Goal: Download file/media

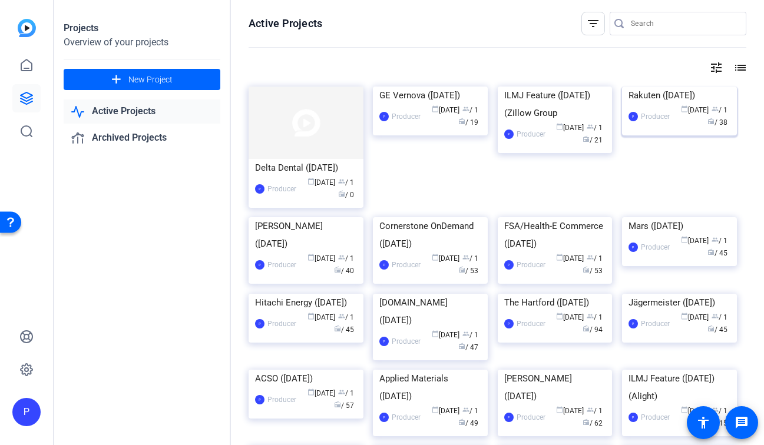
click at [661, 104] on div "Rakuten ([DATE])" at bounding box center [679, 96] width 102 height 18
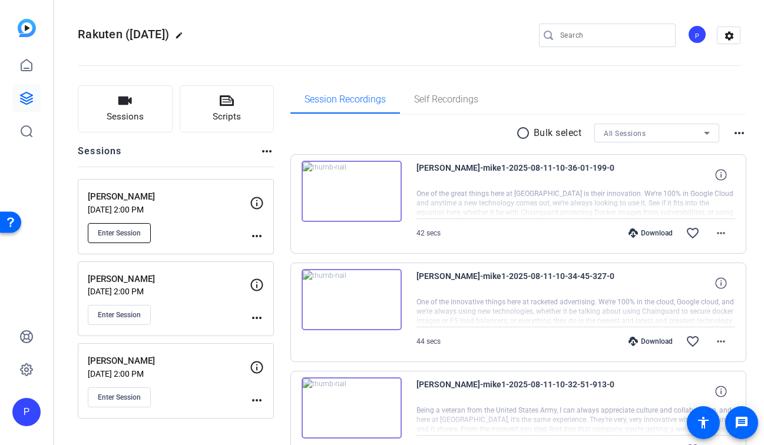
click at [103, 228] on span "Enter Session" at bounding box center [119, 232] width 43 height 9
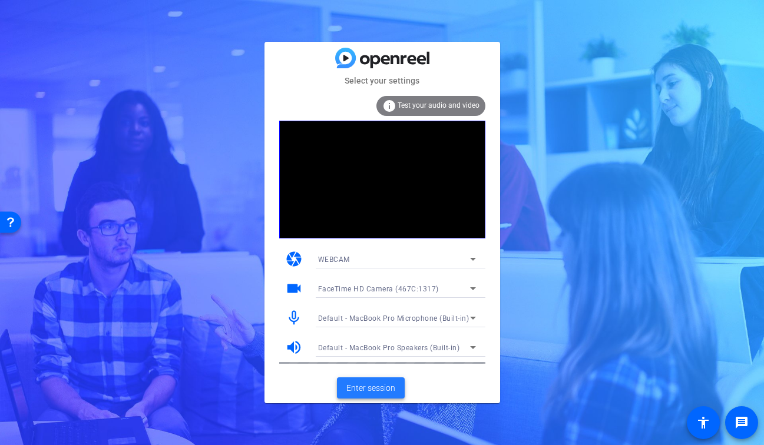
click at [353, 395] on span at bounding box center [371, 388] width 68 height 28
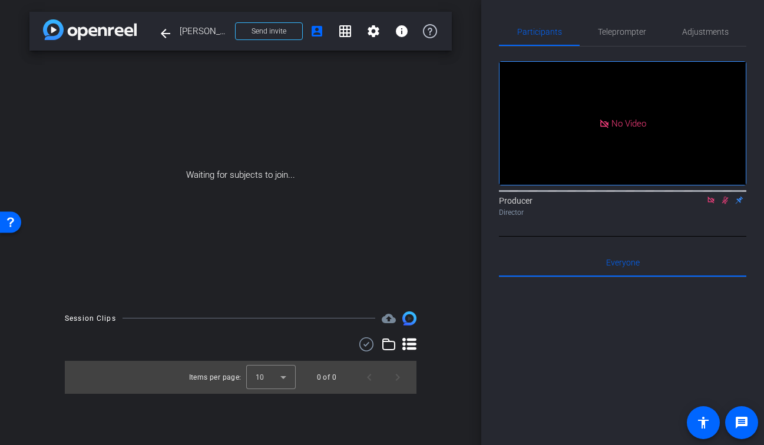
click at [711, 204] on icon at bounding box center [710, 200] width 9 height 8
click at [713, 204] on icon at bounding box center [710, 200] width 9 height 8
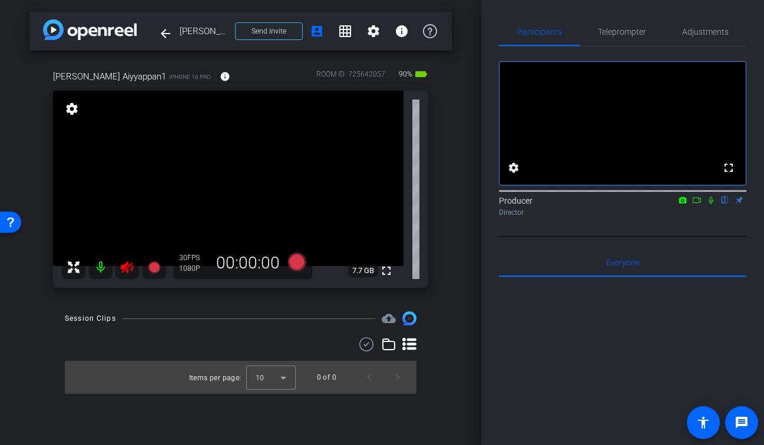
click at [125, 271] on icon at bounding box center [127, 267] width 14 height 14
click at [690, 36] on span "Adjustments" at bounding box center [705, 32] width 47 height 8
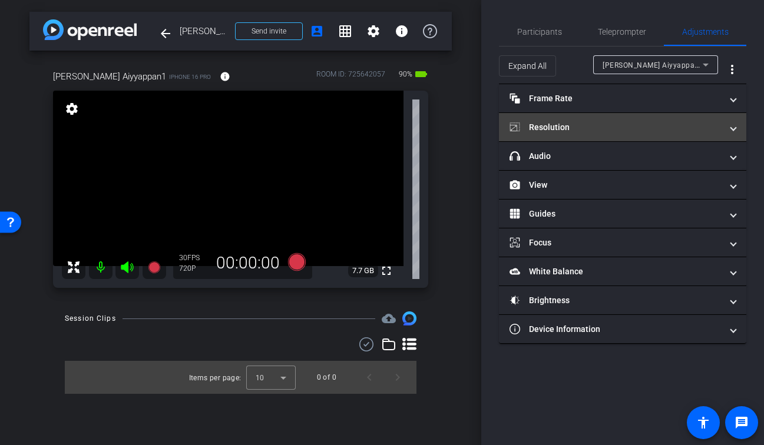
click at [614, 128] on mat-panel-title "Resolution" at bounding box center [615, 127] width 212 height 12
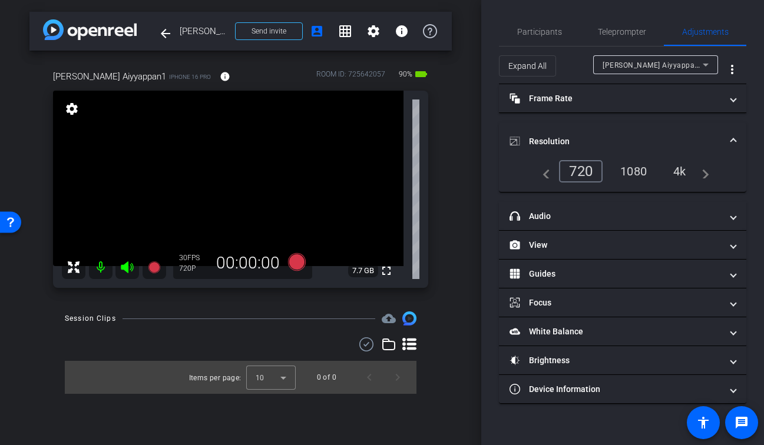
click at [641, 169] on div "1080" at bounding box center [633, 171] width 44 height 20
click at [539, 33] on span "Participants" at bounding box center [539, 32] width 45 height 8
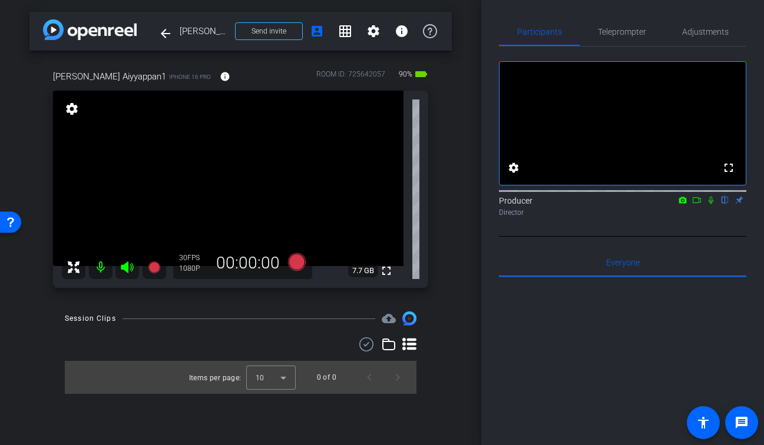
click at [460, 148] on div "arrow_back [PERSON_NAME] Back to project Send invite account_box grid_on settin…" at bounding box center [240, 222] width 481 height 445
click at [387, 272] on mat-icon "fullscreen" at bounding box center [386, 271] width 14 height 14
click at [390, 269] on mat-icon "fullscreen" at bounding box center [386, 271] width 14 height 14
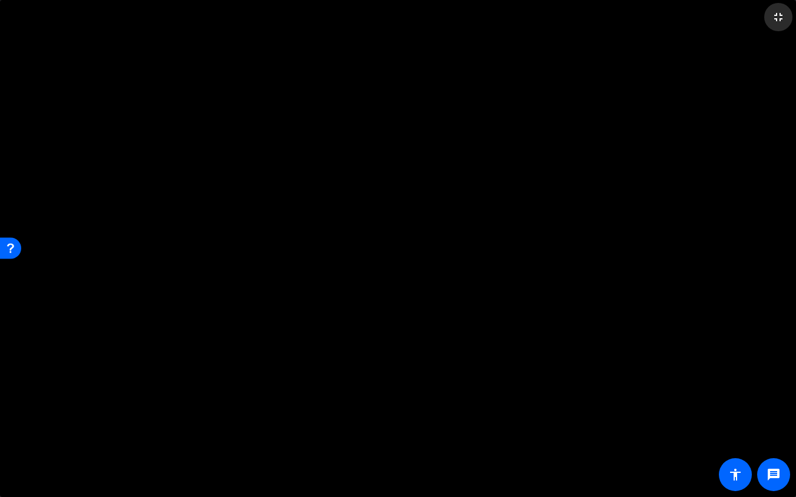
click at [763, 24] on mat-icon "fullscreen_exit" at bounding box center [778, 17] width 14 height 14
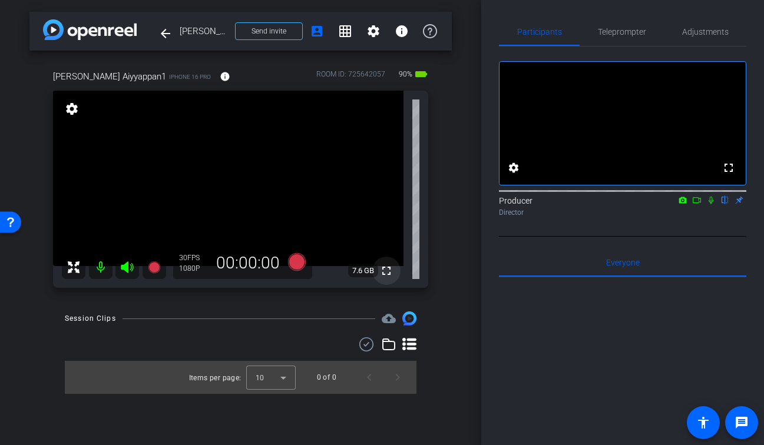
click at [387, 270] on mat-icon "fullscreen" at bounding box center [386, 271] width 14 height 14
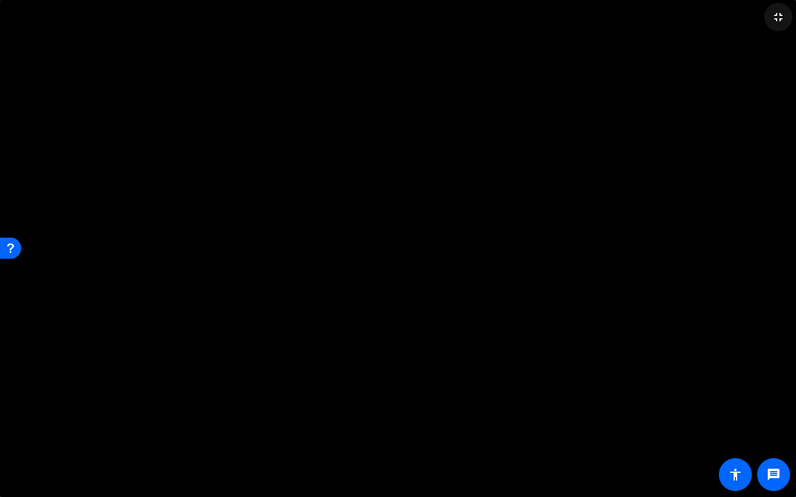
click at [763, 24] on mat-icon "fullscreen_exit" at bounding box center [778, 17] width 14 height 14
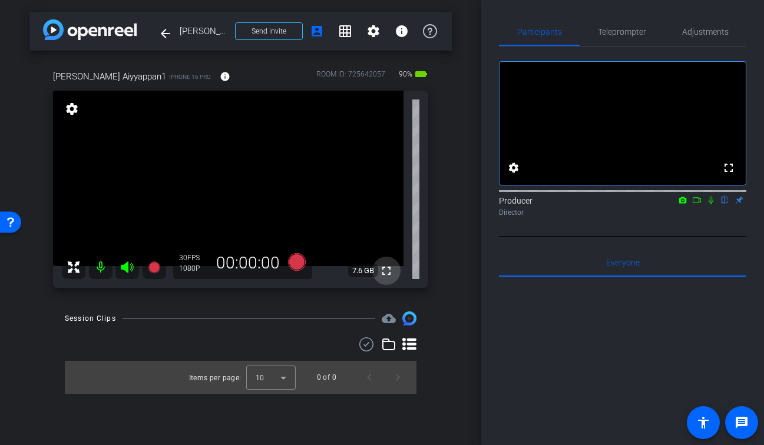
click at [387, 270] on mat-icon "fullscreen" at bounding box center [386, 271] width 14 height 14
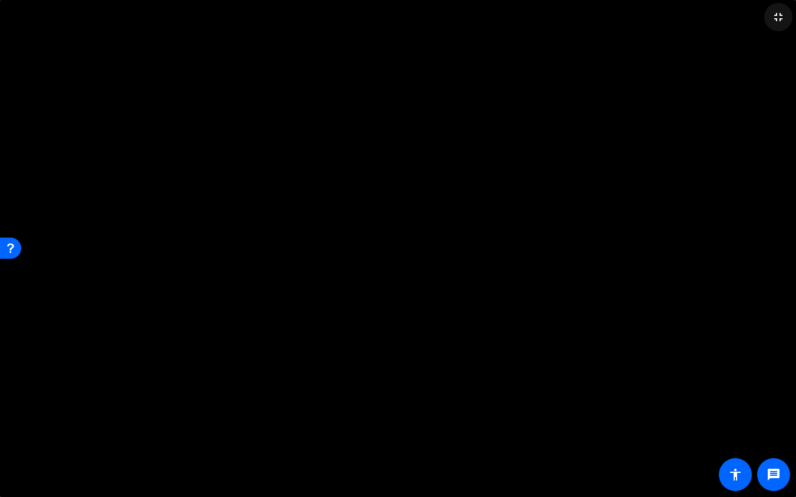
click at [763, 17] on mat-icon "fullscreen_exit" at bounding box center [778, 17] width 14 height 14
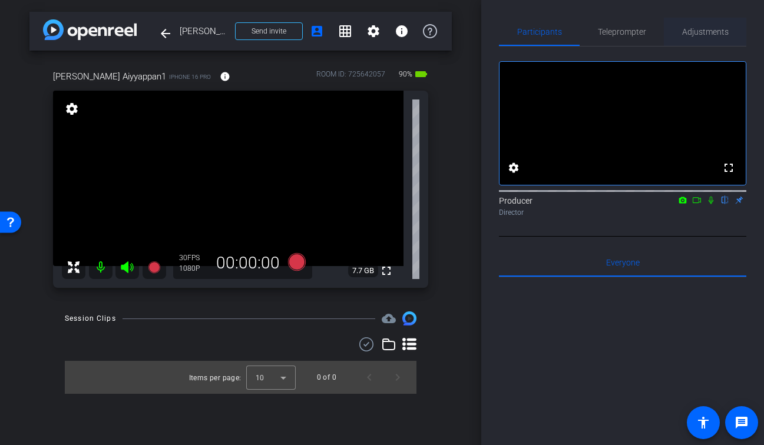
click at [717, 36] on span "Adjustments" at bounding box center [705, 32] width 47 height 8
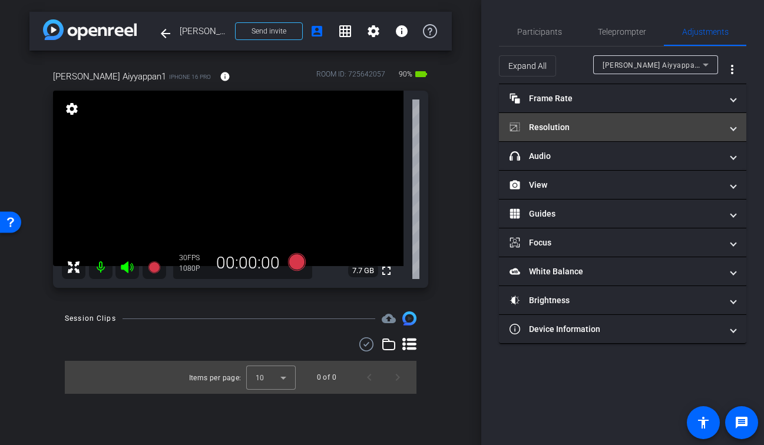
click at [568, 138] on mat-expansion-panel-header "Resolution" at bounding box center [622, 127] width 247 height 28
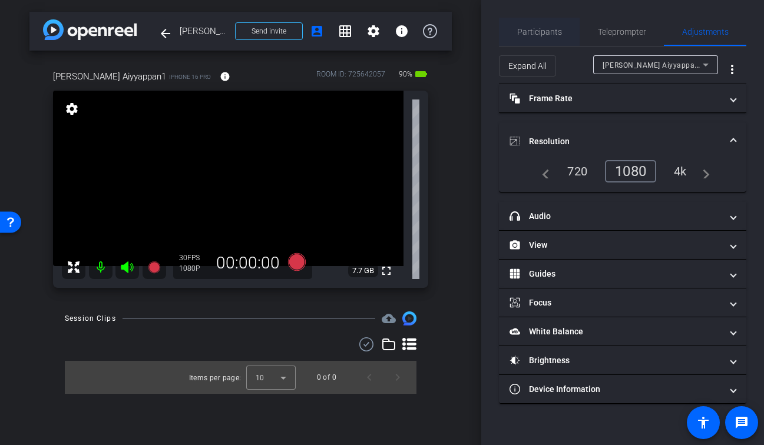
click at [542, 28] on span "Participants" at bounding box center [539, 32] width 45 height 8
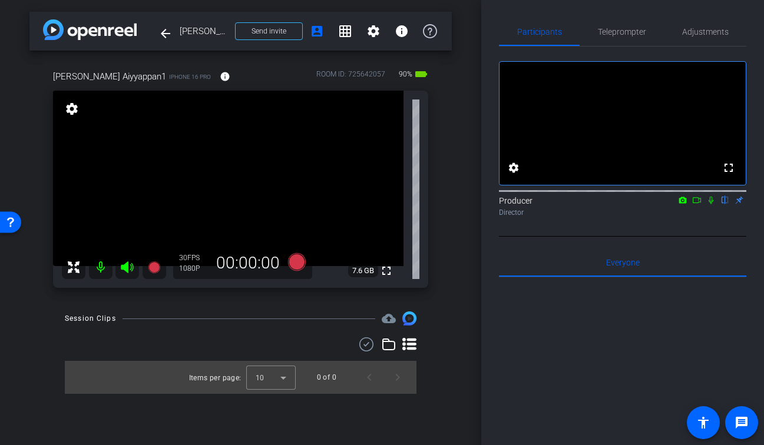
click at [454, 227] on div "arrow_back [PERSON_NAME] Back to project Send invite account_box grid_on settin…" at bounding box center [240, 222] width 481 height 445
click at [385, 273] on mat-icon "fullscreen" at bounding box center [386, 271] width 14 height 14
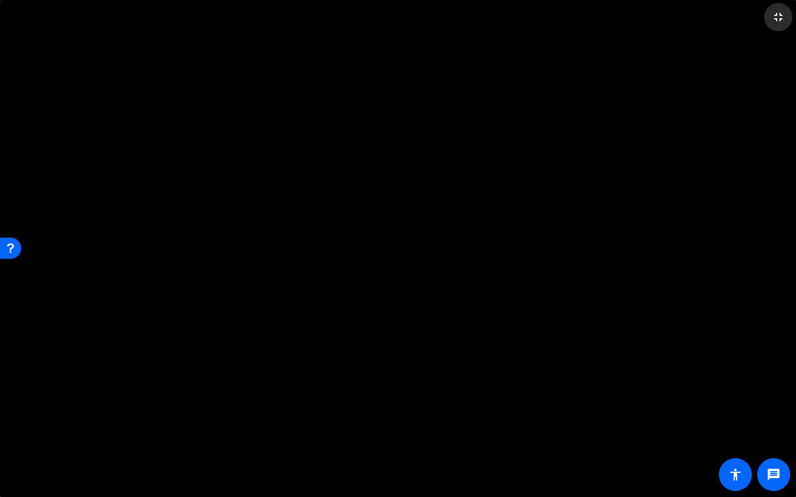
click at [763, 15] on mat-icon "fullscreen_exit" at bounding box center [778, 17] width 14 height 14
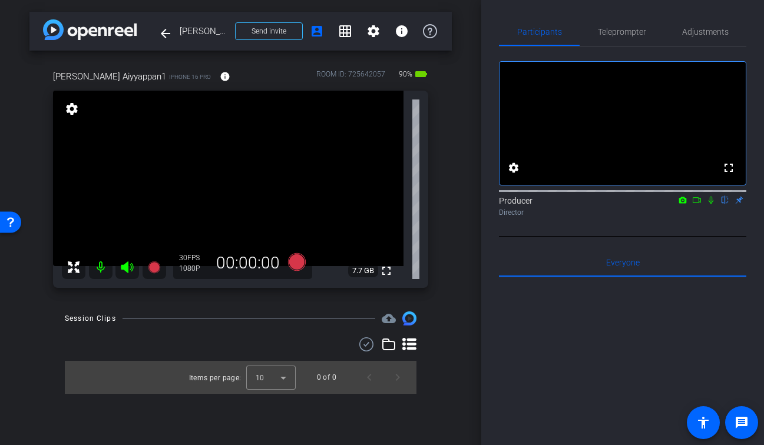
click at [222, 340] on div at bounding box center [241, 344] width 352 height 14
click at [374, 275] on span "7.7 GB" at bounding box center [363, 271] width 30 height 14
click at [386, 276] on mat-icon "fullscreen" at bounding box center [386, 271] width 14 height 14
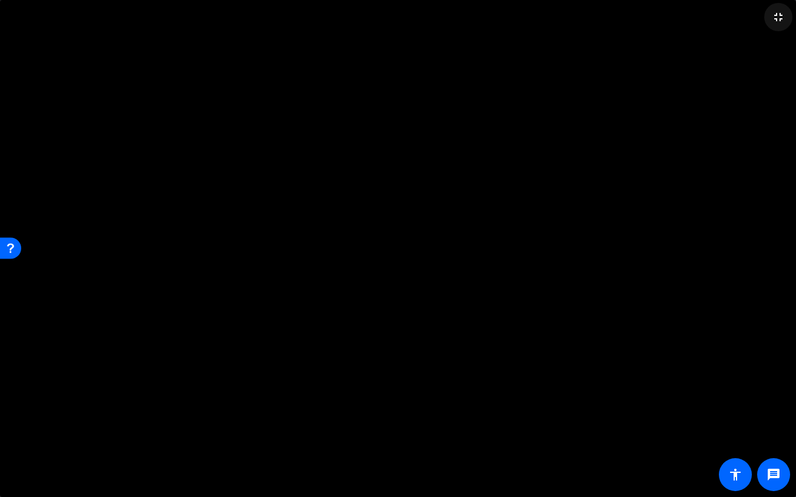
click at [763, 18] on mat-icon "fullscreen_exit" at bounding box center [778, 17] width 14 height 14
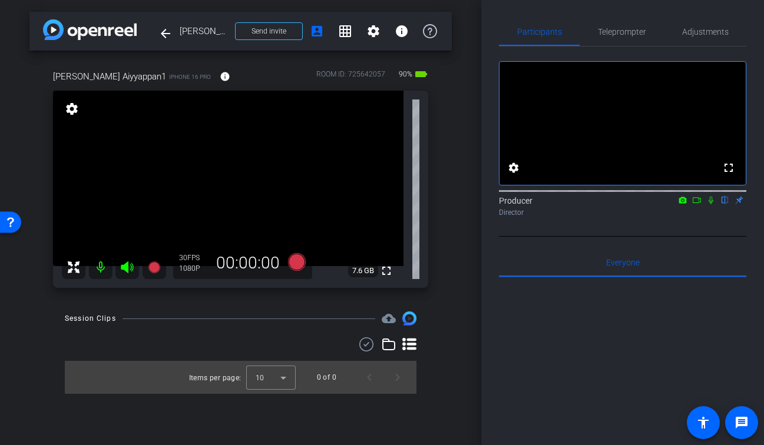
click at [171, 340] on div at bounding box center [241, 344] width 352 height 14
click at [390, 270] on mat-icon "fullscreen" at bounding box center [386, 271] width 14 height 14
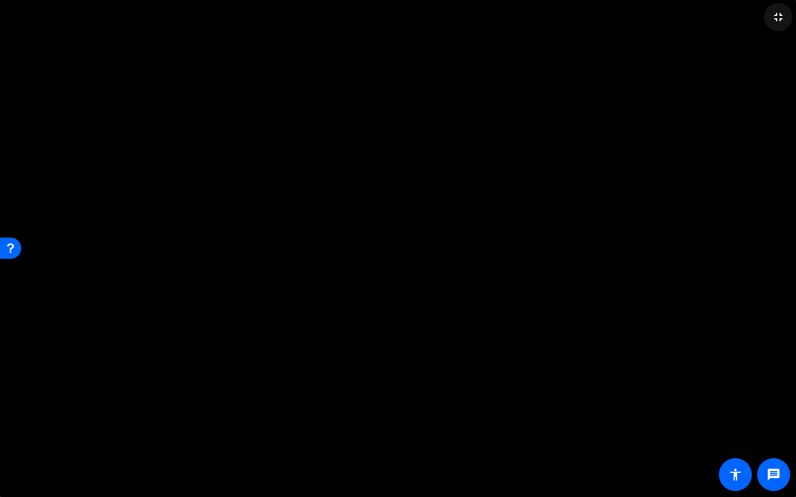
click at [763, 19] on mat-icon "fullscreen_exit" at bounding box center [778, 17] width 14 height 14
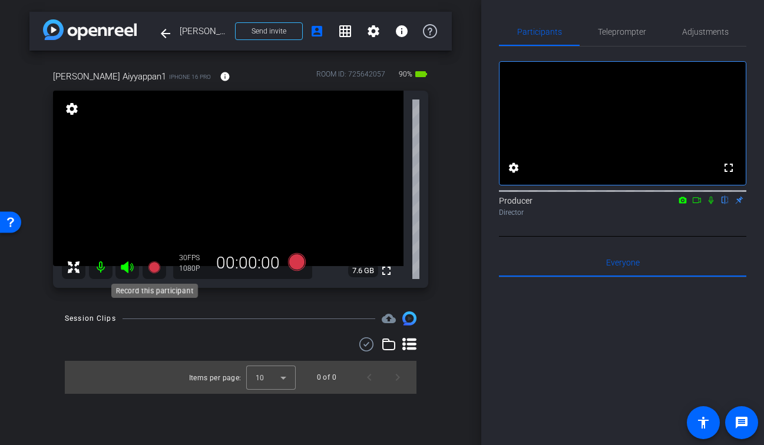
click at [155, 266] on icon at bounding box center [154, 267] width 12 height 12
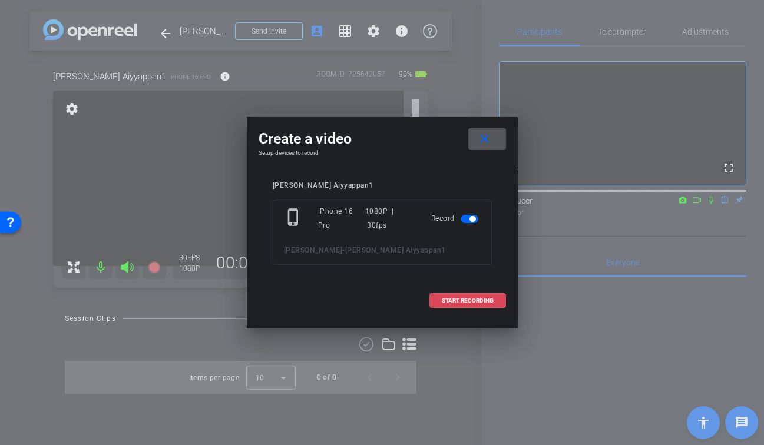
click at [479, 302] on span "START RECORDING" at bounding box center [468, 301] width 52 height 6
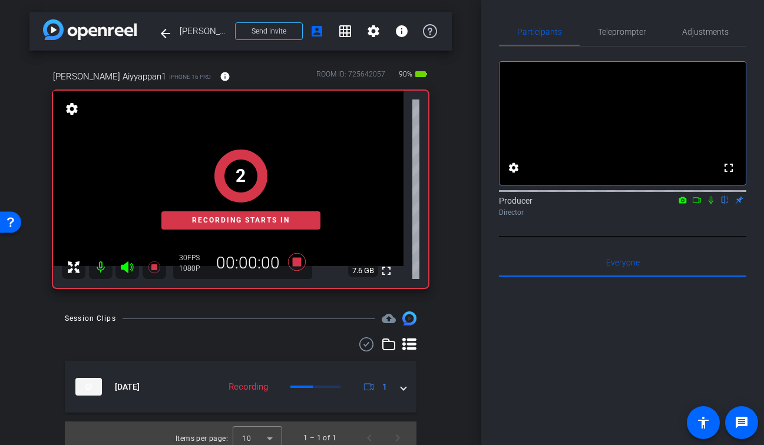
click at [712, 204] on icon at bounding box center [710, 200] width 9 height 8
click at [697, 204] on icon at bounding box center [696, 200] width 9 height 8
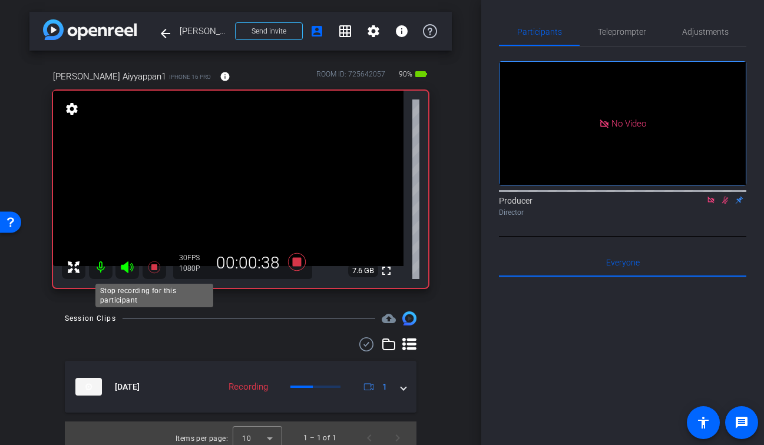
click at [150, 266] on icon at bounding box center [154, 267] width 14 height 14
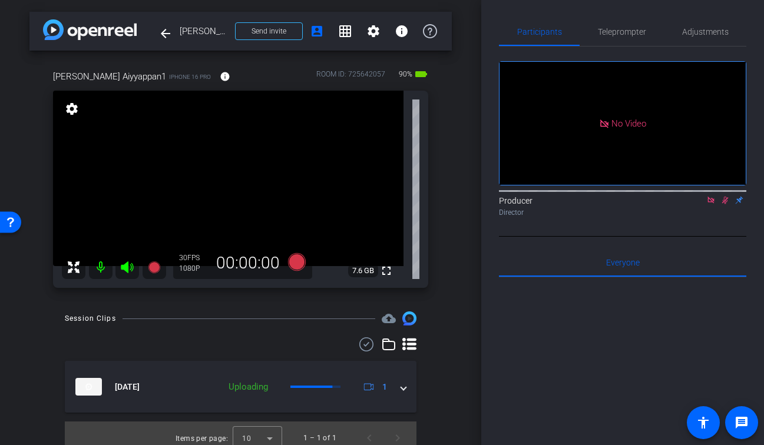
click at [725, 204] on icon at bounding box center [725, 201] width 6 height 8
click at [710, 204] on icon at bounding box center [710, 200] width 9 height 8
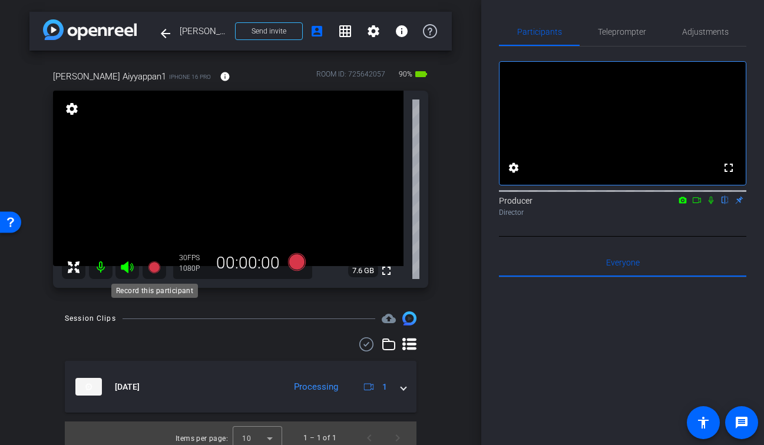
click at [156, 272] on icon at bounding box center [154, 267] width 12 height 12
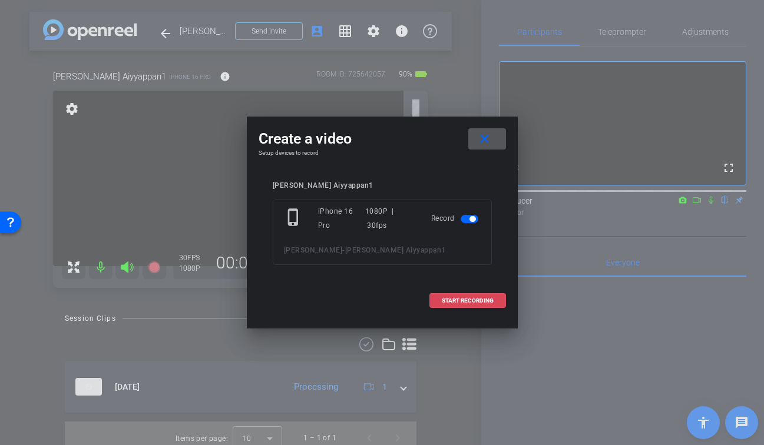
click at [479, 300] on span "START RECORDING" at bounding box center [468, 301] width 52 height 6
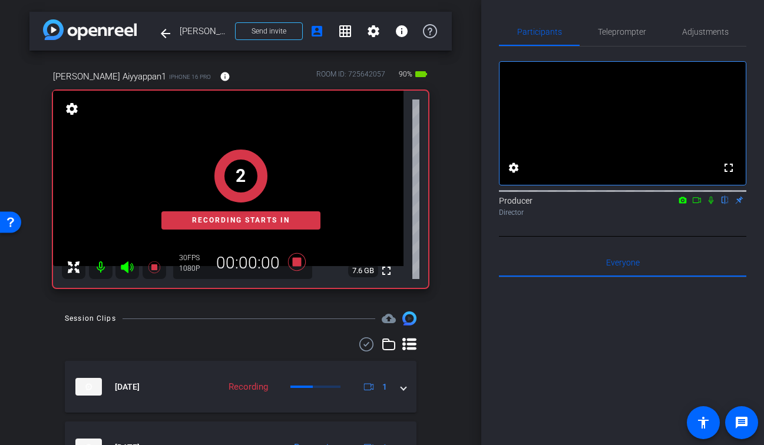
click at [710, 204] on icon at bounding box center [710, 200] width 9 height 8
click at [697, 204] on icon at bounding box center [696, 200] width 9 height 8
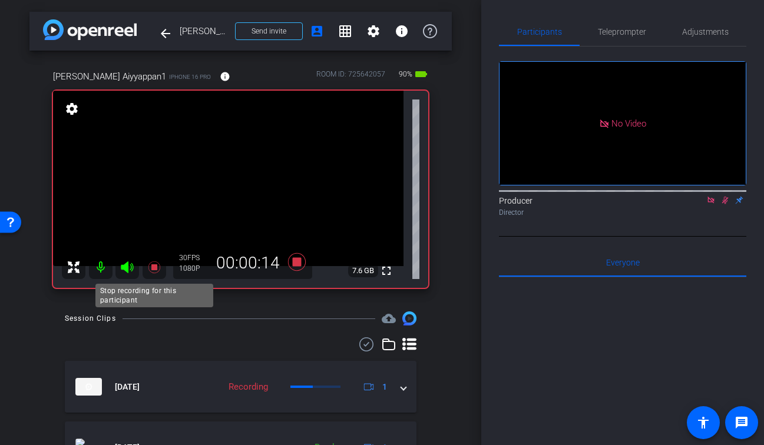
click at [160, 264] on icon at bounding box center [154, 267] width 14 height 14
click at [724, 204] on icon at bounding box center [724, 200] width 9 height 8
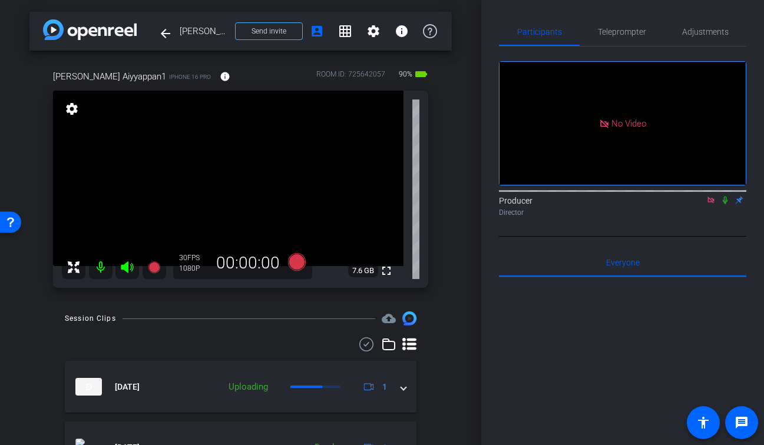
click at [712, 203] on icon at bounding box center [710, 200] width 6 height 6
click at [190, 348] on div at bounding box center [241, 344] width 352 height 14
click at [387, 274] on mat-icon "fullscreen" at bounding box center [386, 271] width 14 height 14
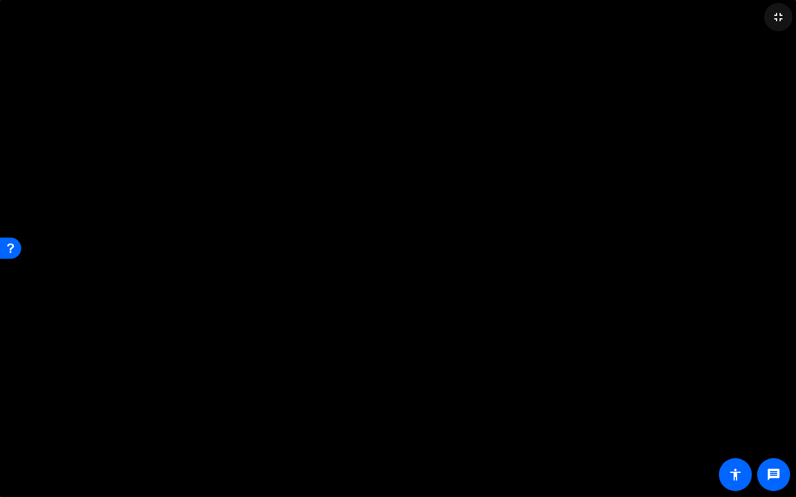
click at [763, 19] on mat-icon "fullscreen_exit" at bounding box center [778, 17] width 14 height 14
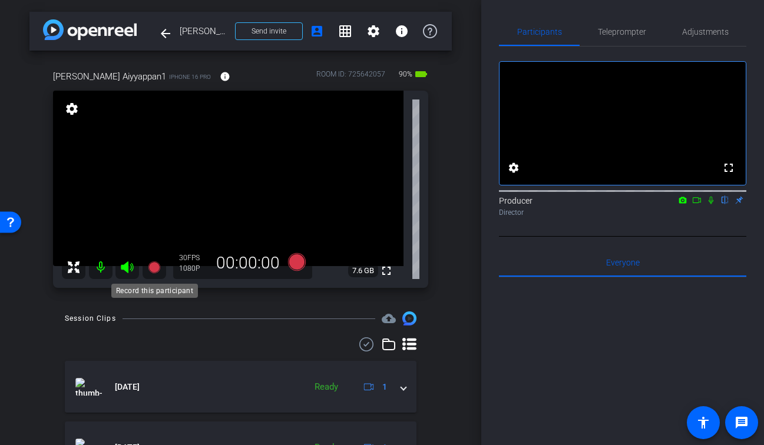
click at [153, 268] on icon at bounding box center [154, 267] width 12 height 12
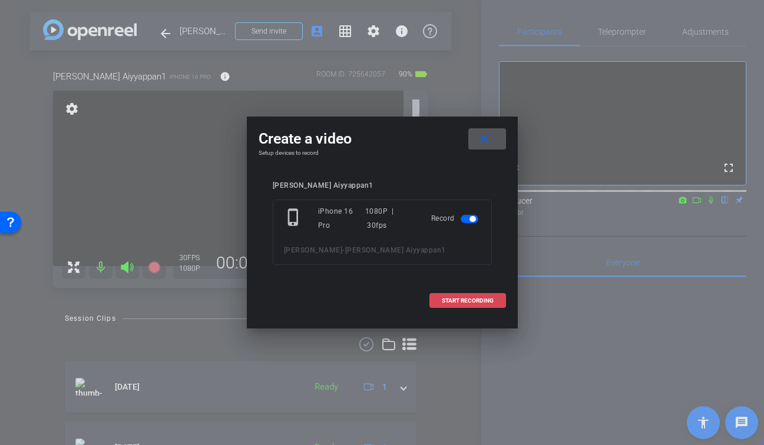
click at [474, 305] on span at bounding box center [467, 301] width 75 height 28
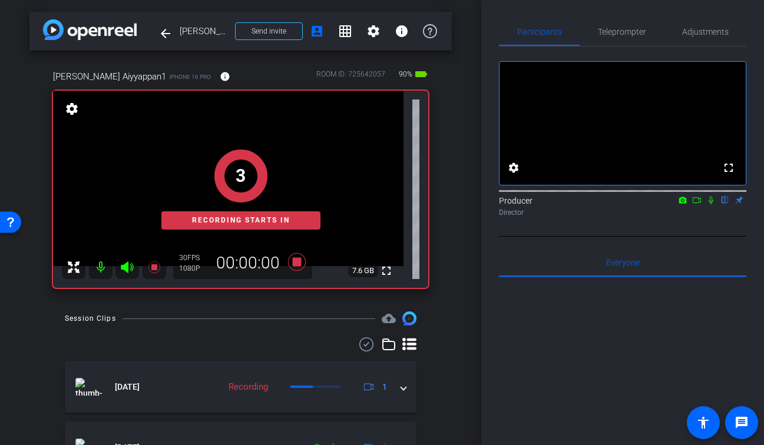
click at [710, 204] on icon at bounding box center [710, 201] width 5 height 8
click at [697, 204] on icon at bounding box center [696, 200] width 9 height 8
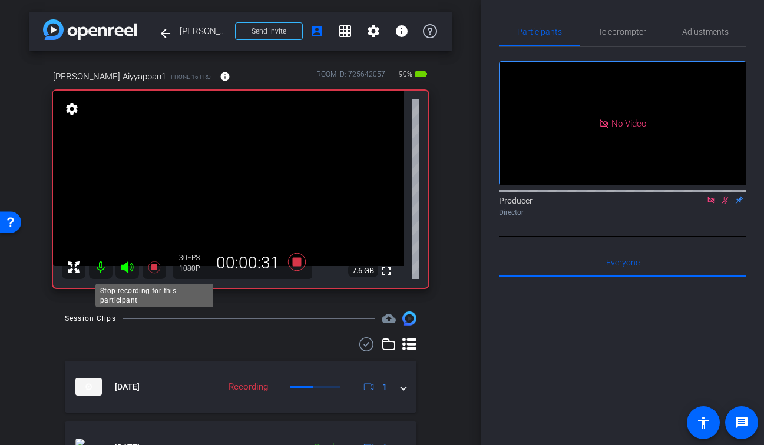
click at [155, 267] on icon at bounding box center [154, 267] width 12 height 12
click at [725, 204] on icon at bounding box center [725, 201] width 6 height 8
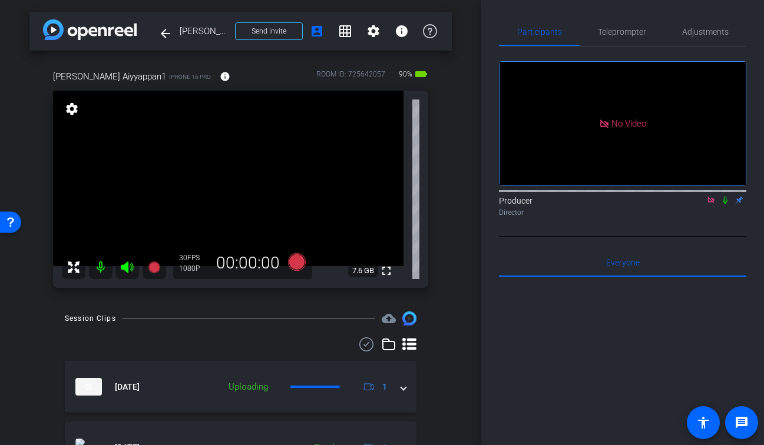
click at [709, 204] on icon at bounding box center [710, 200] width 9 height 8
click at [170, 325] on div "Session Clips cloud_upload" at bounding box center [241, 318] width 352 height 14
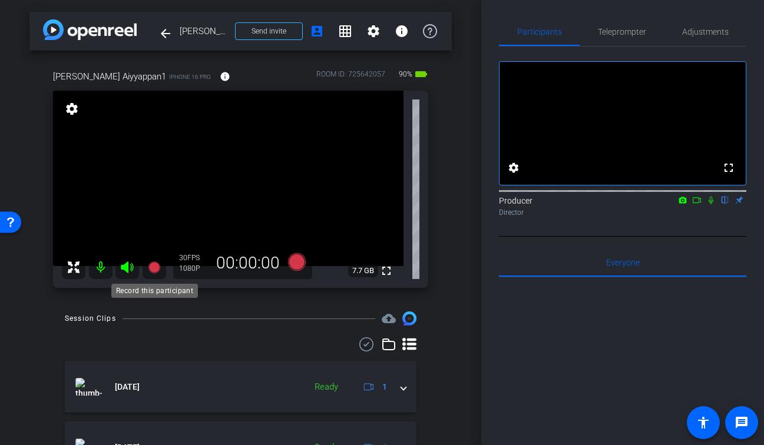
click at [155, 265] on icon at bounding box center [154, 267] width 12 height 12
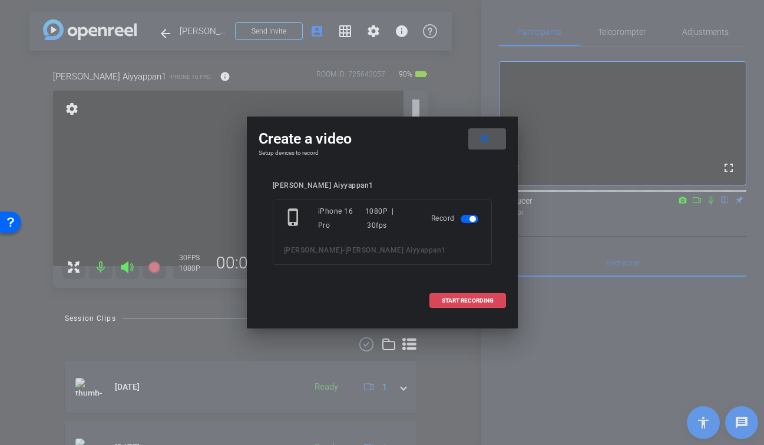
click at [490, 301] on span "START RECORDING" at bounding box center [468, 301] width 52 height 6
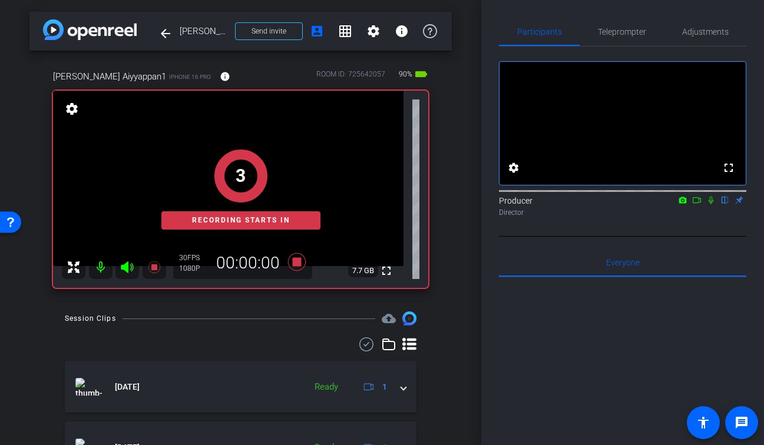
click at [710, 204] on icon at bounding box center [710, 200] width 9 height 8
click at [693, 204] on icon at bounding box center [696, 200] width 9 height 8
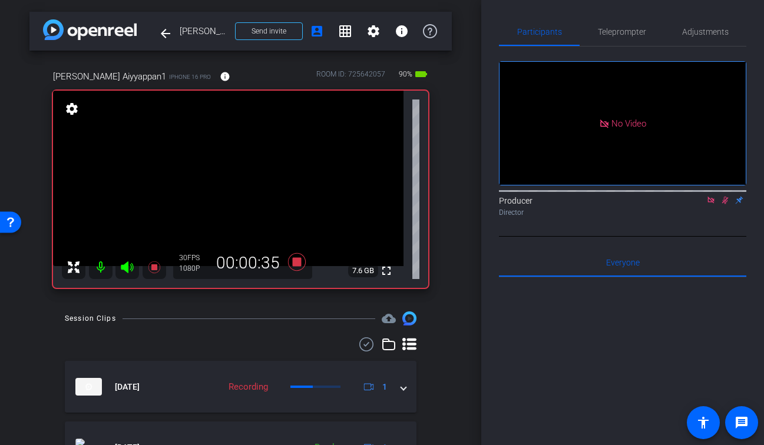
click at [153, 269] on icon at bounding box center [154, 267] width 12 height 12
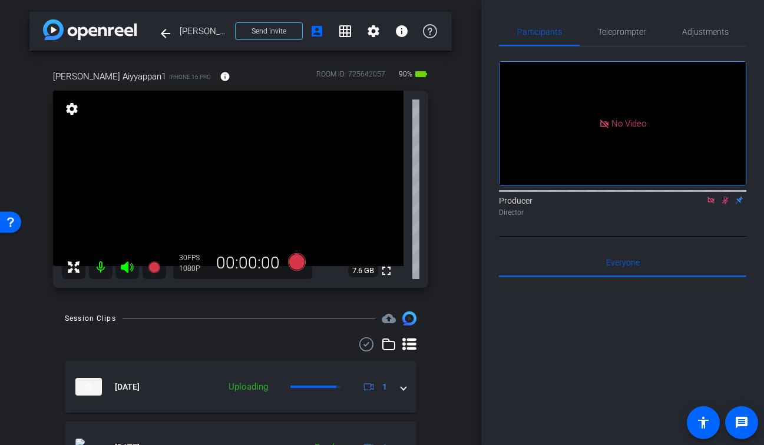
click at [724, 204] on icon at bounding box center [724, 200] width 9 height 8
click at [710, 204] on icon at bounding box center [710, 200] width 9 height 8
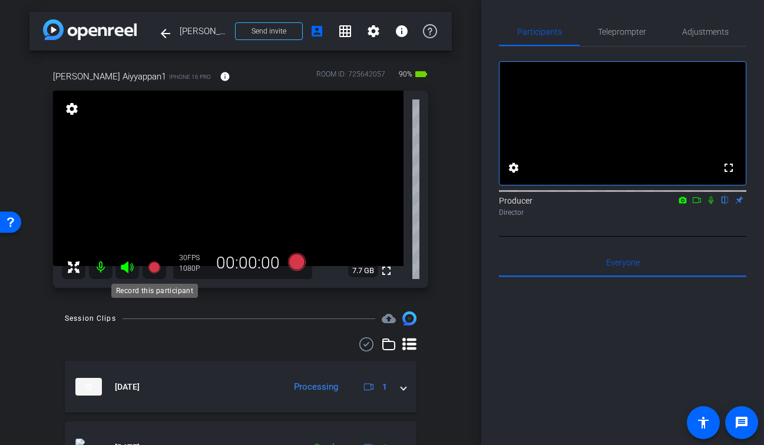
click at [156, 265] on icon at bounding box center [154, 267] width 12 height 12
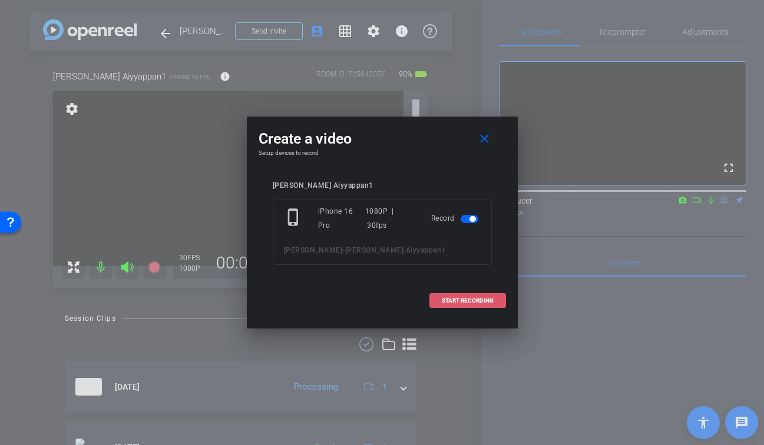
click at [478, 291] on span at bounding box center [467, 301] width 75 height 28
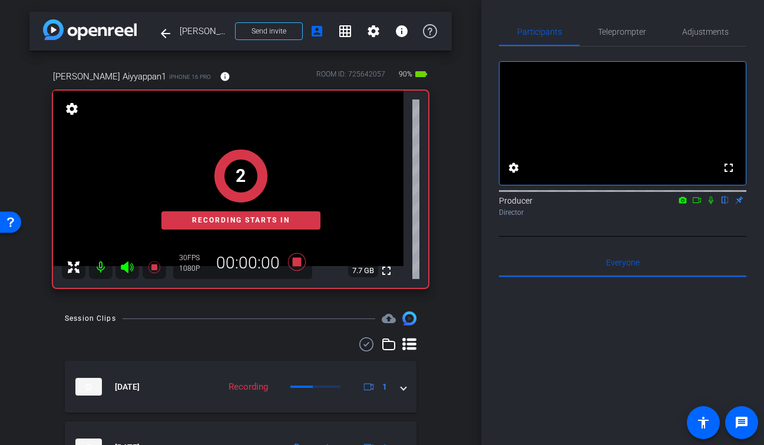
click at [711, 204] on icon at bounding box center [710, 201] width 5 height 8
click at [692, 204] on icon at bounding box center [696, 200] width 9 height 8
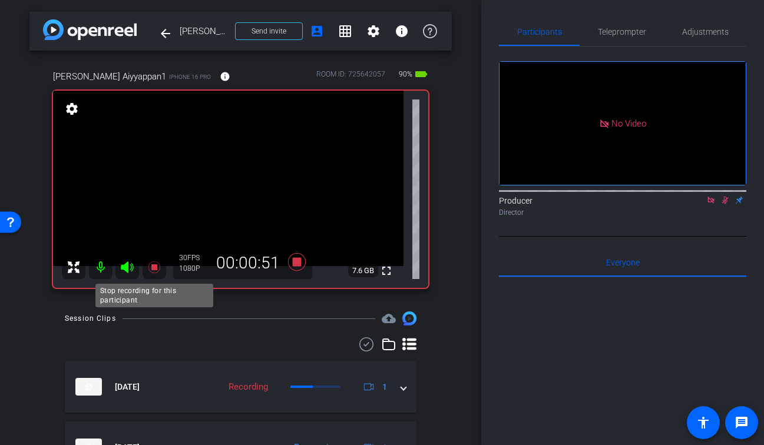
click at [147, 263] on icon at bounding box center [154, 267] width 14 height 14
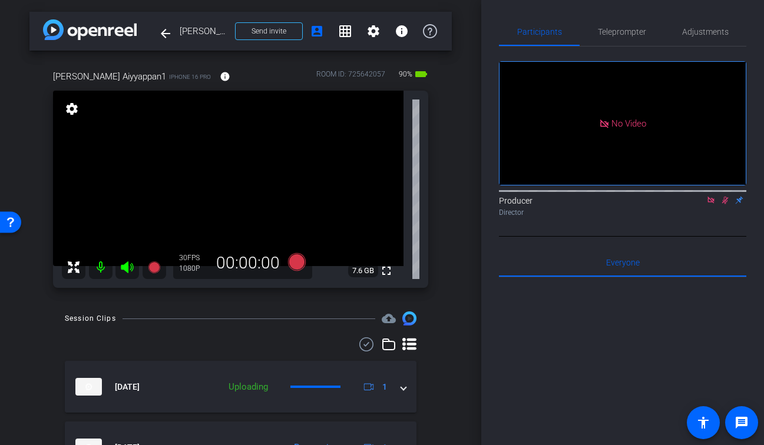
click at [725, 204] on icon at bounding box center [725, 201] width 6 height 8
click at [713, 204] on icon at bounding box center [710, 200] width 9 height 8
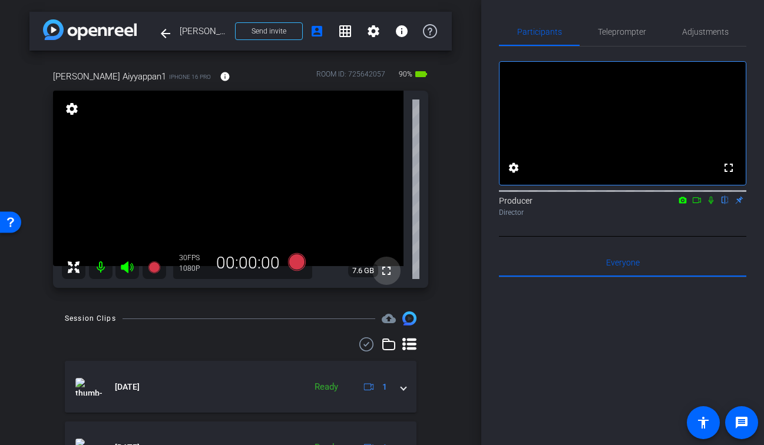
click at [381, 276] on mat-icon "fullscreen" at bounding box center [386, 271] width 14 height 14
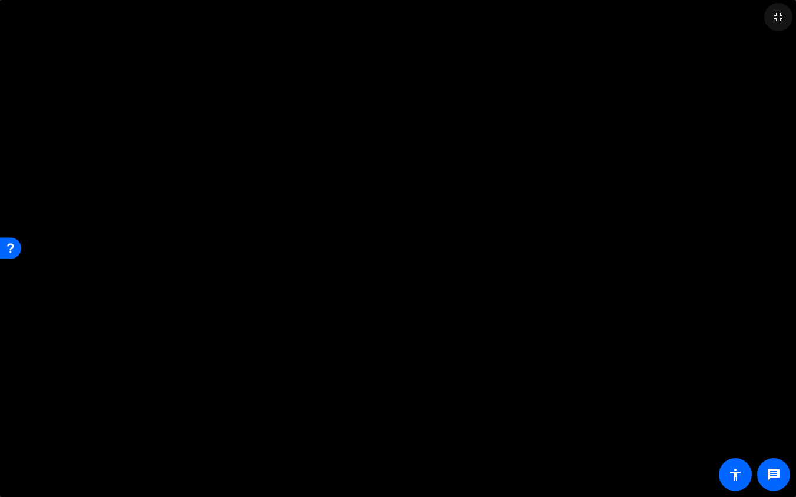
click at [763, 21] on mat-icon "fullscreen_exit" at bounding box center [778, 17] width 14 height 14
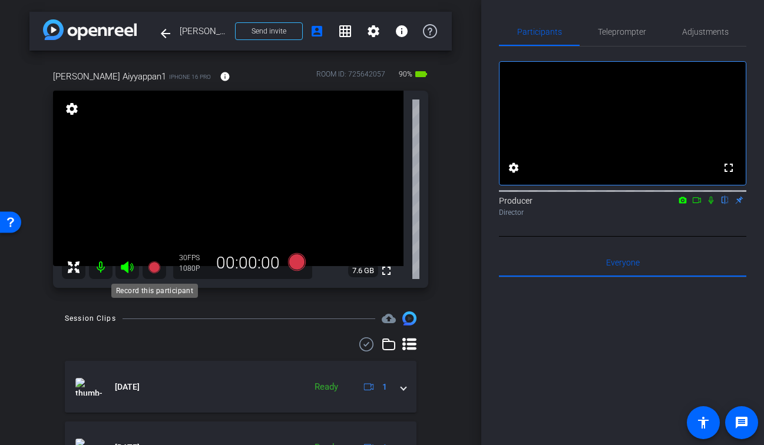
click at [156, 266] on icon at bounding box center [154, 267] width 12 height 12
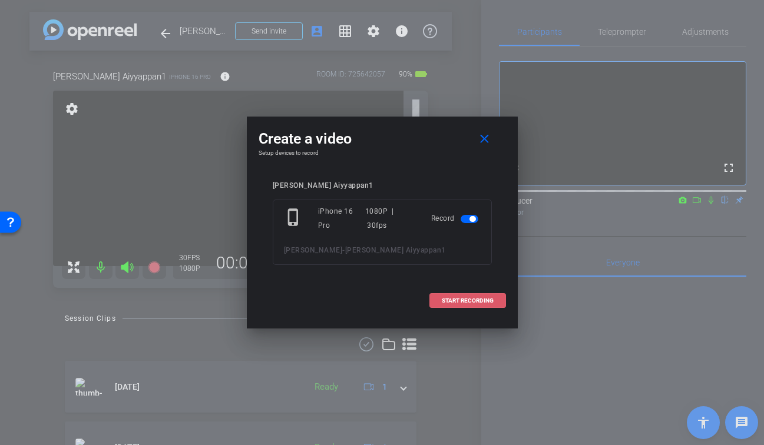
click at [477, 302] on span "START RECORDING" at bounding box center [468, 301] width 52 height 6
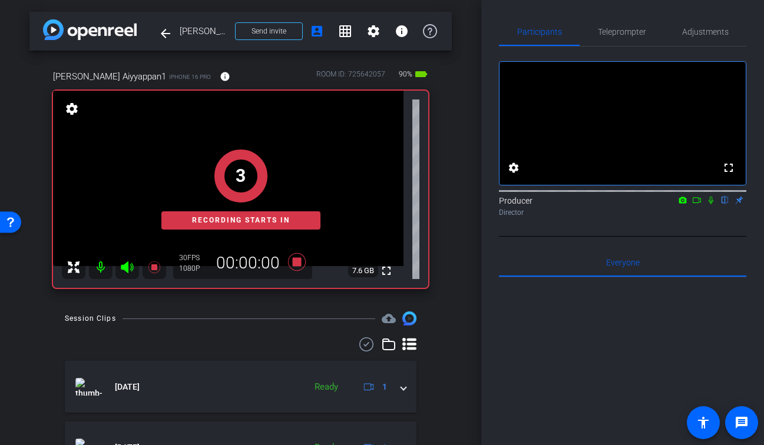
click at [710, 204] on icon at bounding box center [710, 200] width 9 height 8
click at [696, 204] on icon at bounding box center [696, 200] width 9 height 8
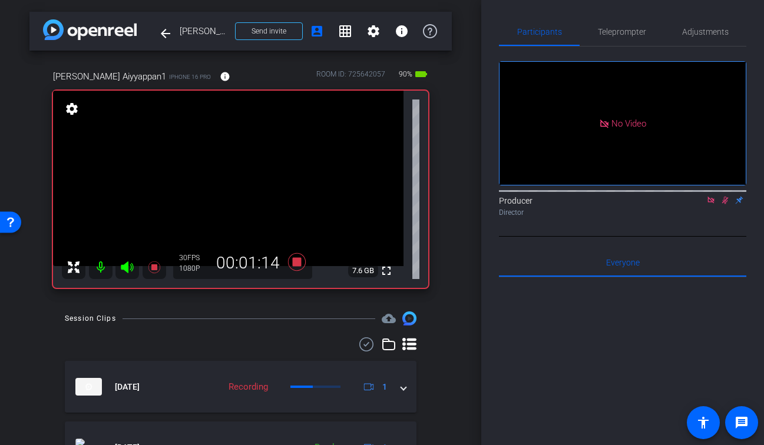
click at [275, 347] on div at bounding box center [241, 344] width 352 height 14
click at [151, 269] on icon at bounding box center [154, 267] width 14 height 14
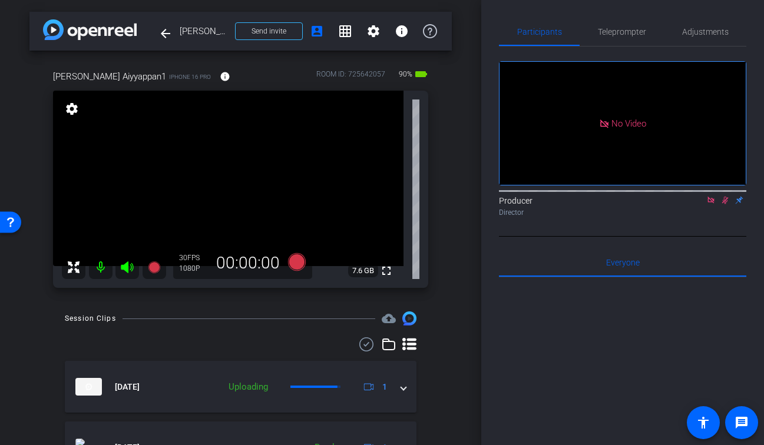
click at [727, 204] on icon at bounding box center [724, 200] width 9 height 8
click at [710, 204] on icon at bounding box center [710, 200] width 9 height 8
click at [393, 268] on span at bounding box center [386, 271] width 28 height 28
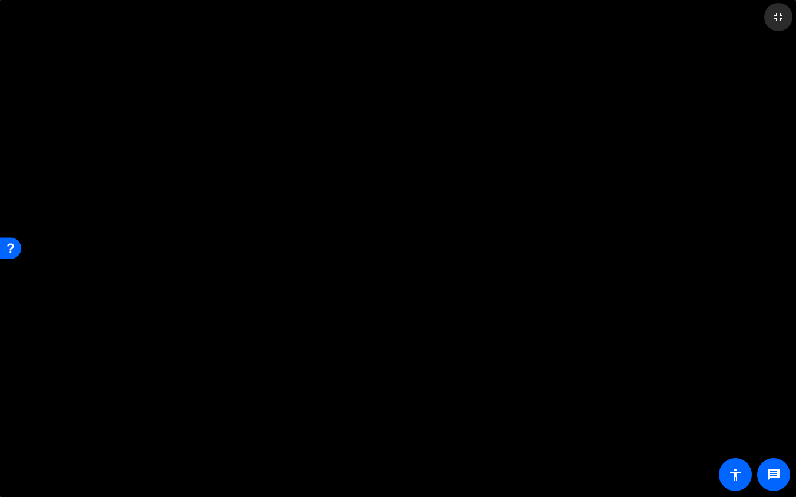
click at [763, 19] on mat-icon "fullscreen_exit" at bounding box center [778, 17] width 14 height 14
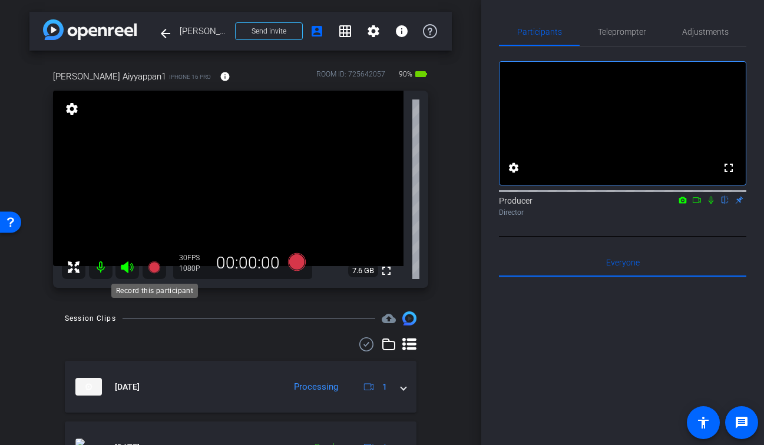
click at [154, 270] on icon at bounding box center [154, 267] width 12 height 12
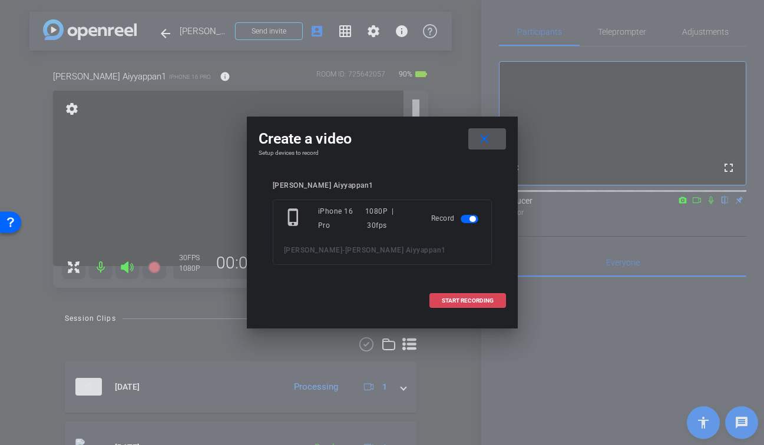
click at [476, 301] on span "START RECORDING" at bounding box center [468, 301] width 52 height 6
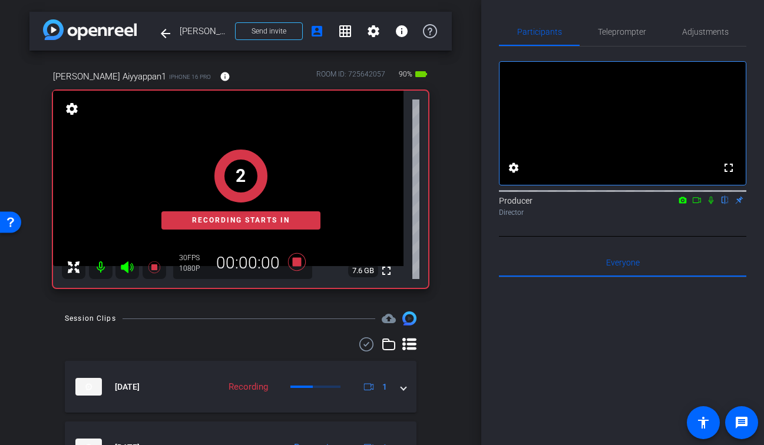
click at [710, 204] on icon at bounding box center [710, 200] width 9 height 8
click at [700, 204] on icon at bounding box center [696, 200] width 9 height 8
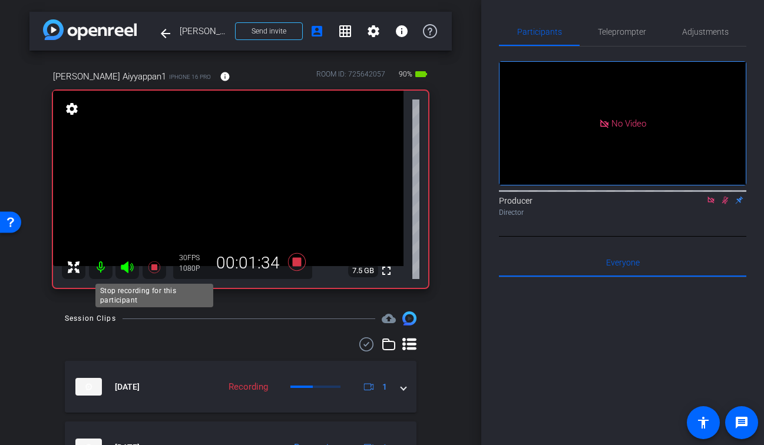
click at [158, 267] on icon at bounding box center [154, 267] width 14 height 14
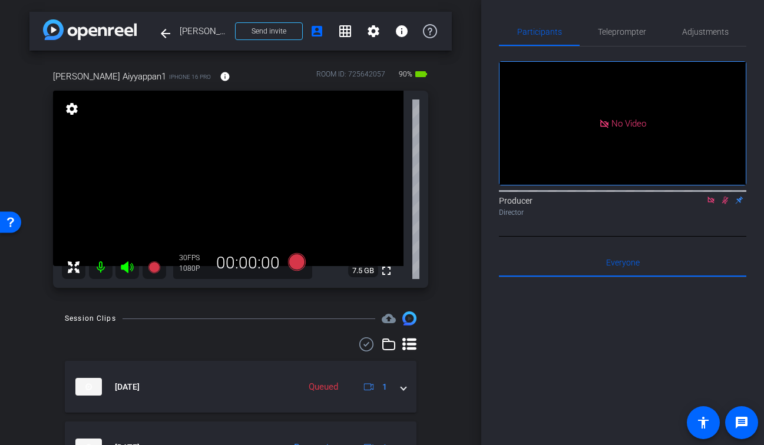
click at [725, 204] on icon at bounding box center [725, 201] width 6 height 8
click at [710, 204] on icon at bounding box center [710, 200] width 9 height 8
click at [157, 268] on icon at bounding box center [154, 267] width 12 height 12
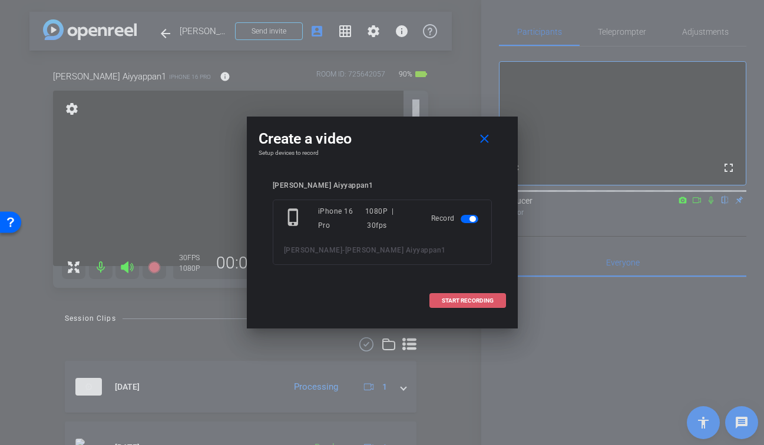
click at [488, 298] on span "START RECORDING" at bounding box center [468, 301] width 52 height 6
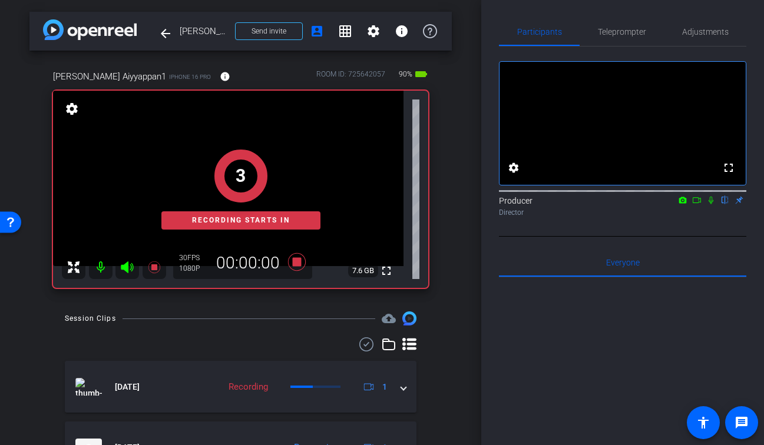
click at [712, 204] on icon at bounding box center [710, 200] width 9 height 8
click at [692, 204] on icon at bounding box center [696, 200] width 9 height 8
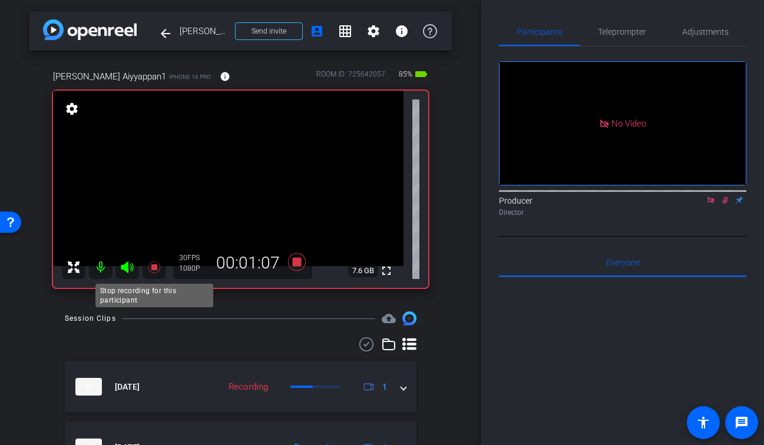
click at [158, 267] on icon at bounding box center [154, 267] width 14 height 14
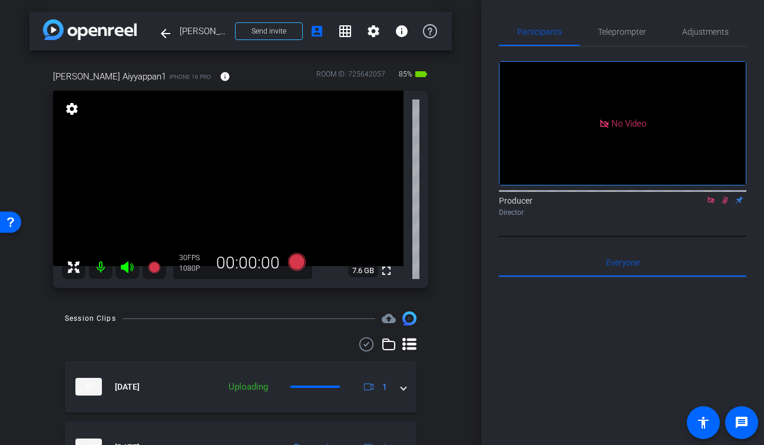
click at [724, 204] on icon at bounding box center [724, 200] width 9 height 8
click at [712, 203] on icon at bounding box center [710, 200] width 6 height 6
click at [389, 275] on mat-icon "fullscreen" at bounding box center [386, 271] width 14 height 14
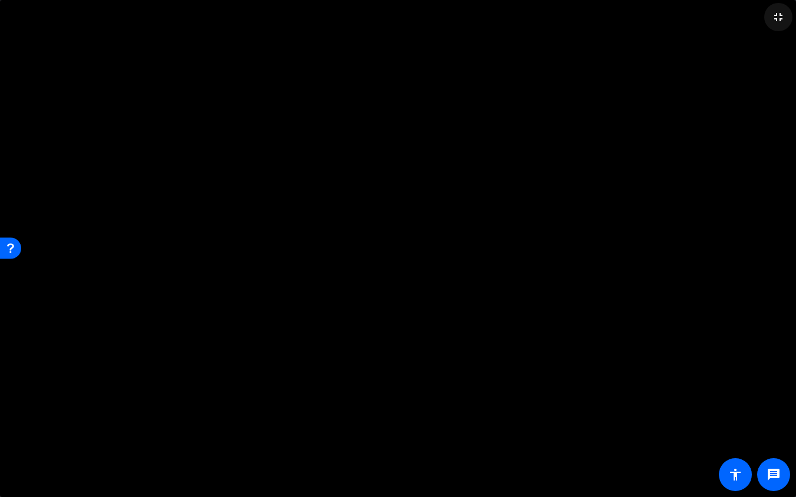
click at [763, 18] on mat-icon "fullscreen_exit" at bounding box center [778, 17] width 14 height 14
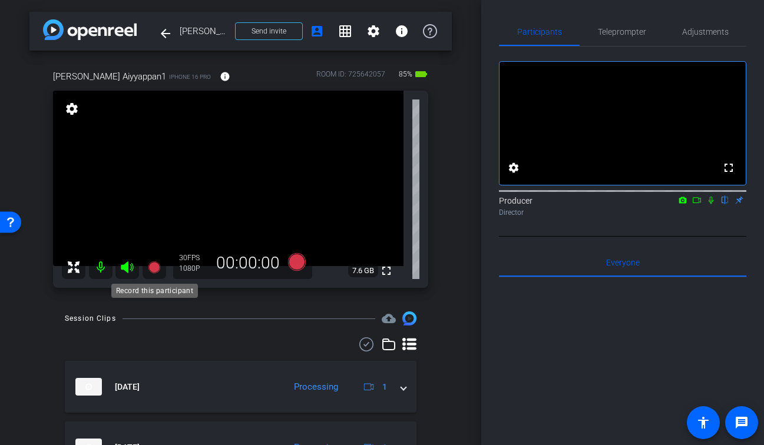
click at [150, 271] on icon at bounding box center [154, 267] width 14 height 14
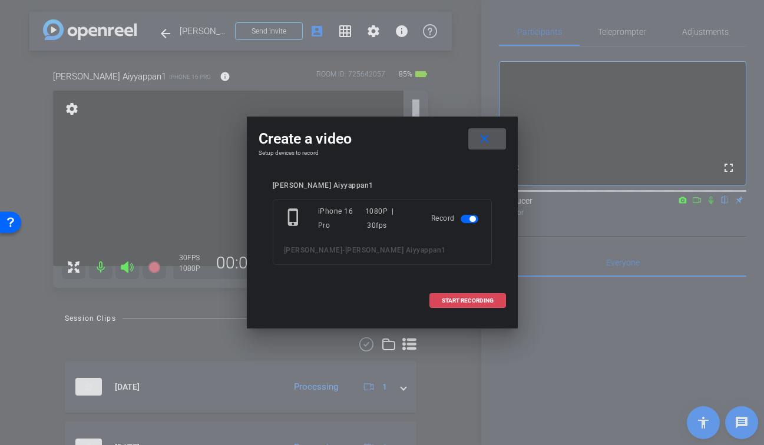
click at [460, 300] on span "START RECORDING" at bounding box center [468, 301] width 52 height 6
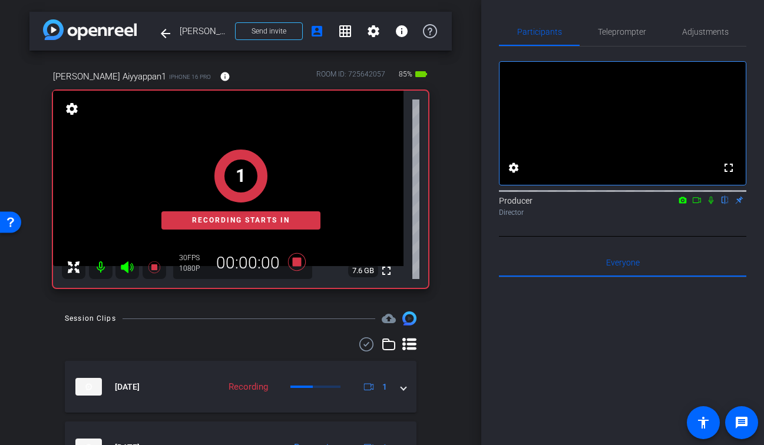
click at [710, 204] on icon at bounding box center [710, 200] width 9 height 8
click at [698, 204] on icon at bounding box center [696, 200] width 9 height 8
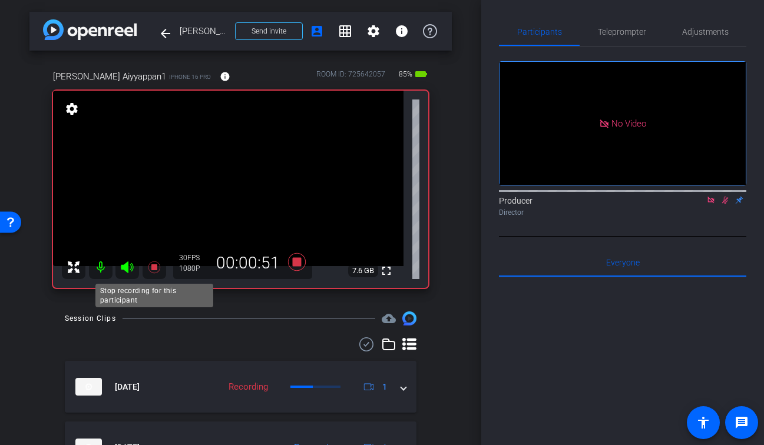
click at [145, 256] on mat-icon at bounding box center [154, 268] width 24 height 24
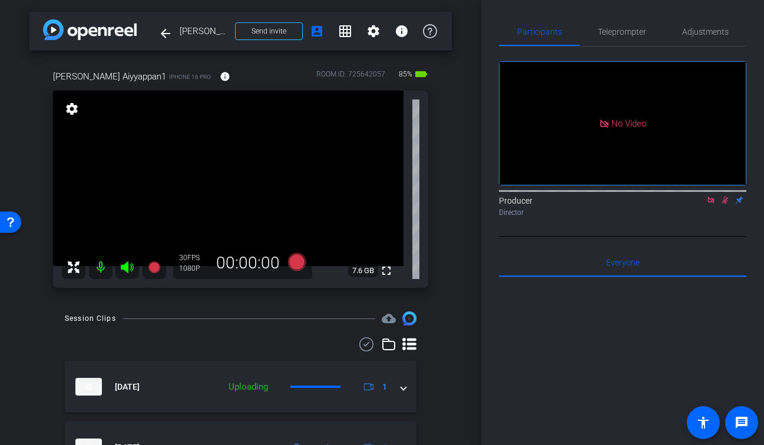
click at [729, 204] on icon at bounding box center [724, 200] width 9 height 8
click at [710, 204] on icon at bounding box center [710, 200] width 9 height 8
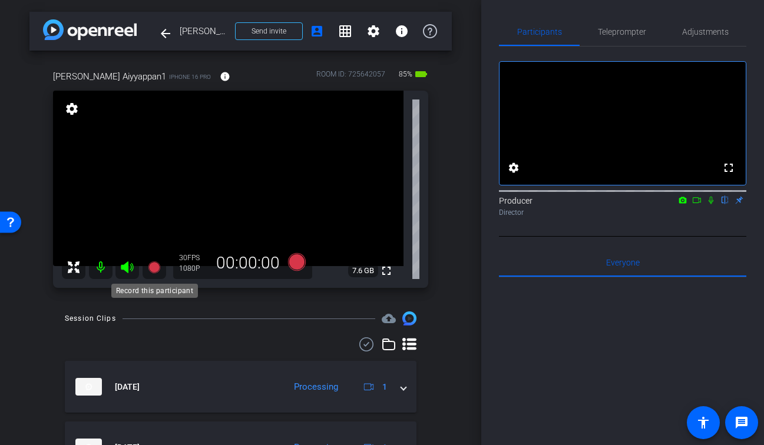
click at [153, 268] on icon at bounding box center [154, 267] width 12 height 12
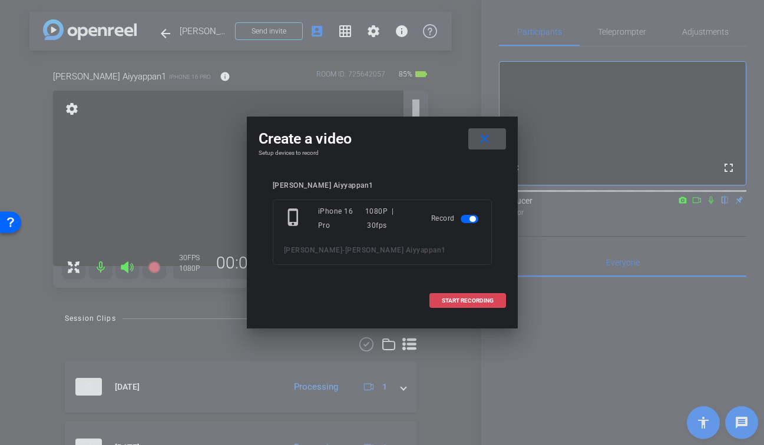
click at [490, 306] on span at bounding box center [467, 301] width 75 height 28
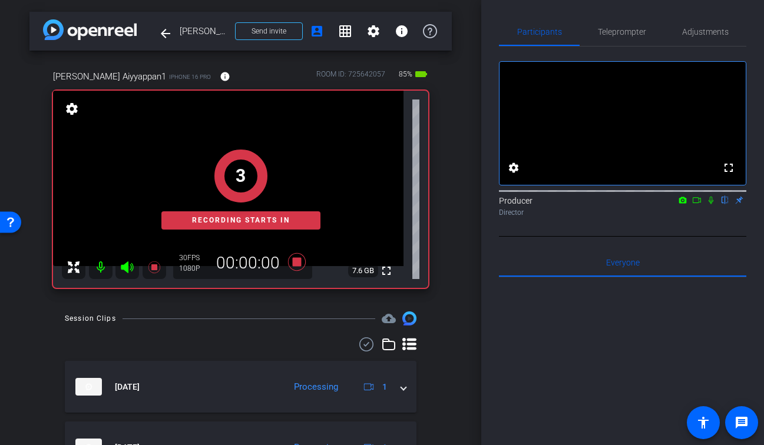
click at [711, 204] on icon at bounding box center [710, 200] width 9 height 8
click at [694, 204] on icon at bounding box center [696, 200] width 9 height 8
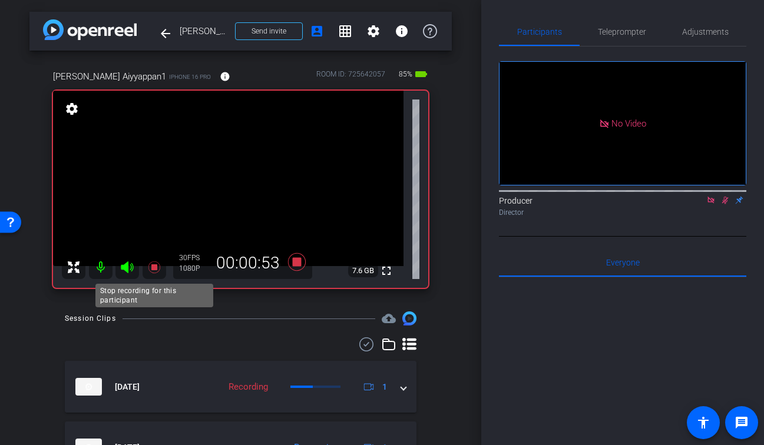
click at [155, 266] on icon at bounding box center [154, 267] width 12 height 12
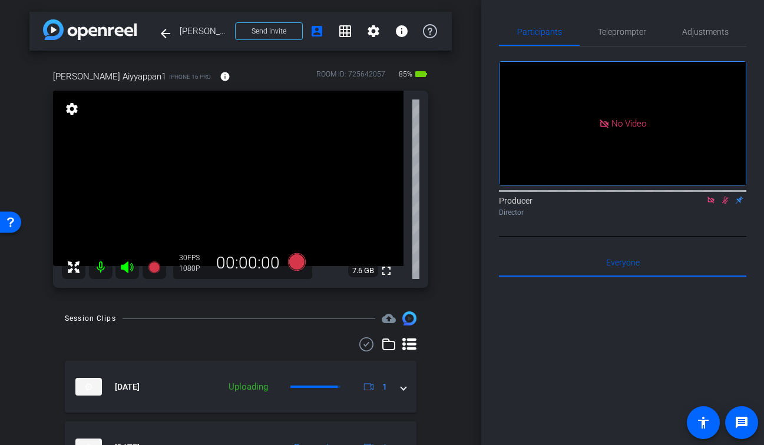
click at [726, 204] on icon at bounding box center [724, 200] width 9 height 8
click at [709, 204] on icon at bounding box center [710, 200] width 9 height 8
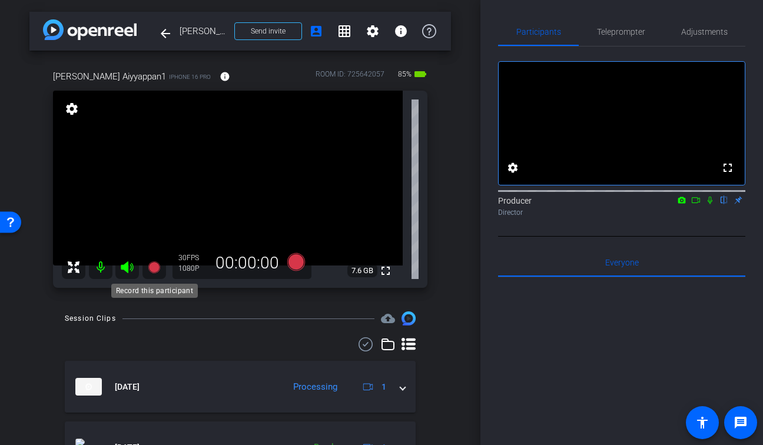
click at [153, 267] on icon at bounding box center [154, 267] width 12 height 12
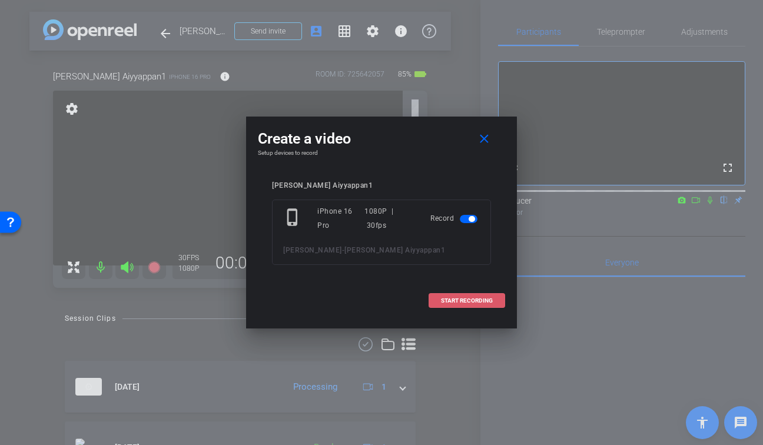
click at [454, 302] on span "START RECORDING" at bounding box center [467, 301] width 52 height 6
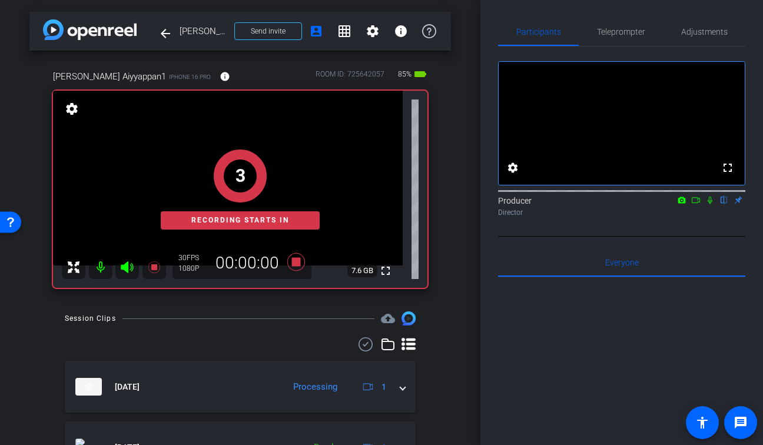
click at [711, 204] on icon at bounding box center [709, 200] width 9 height 8
click at [693, 204] on icon at bounding box center [695, 200] width 9 height 8
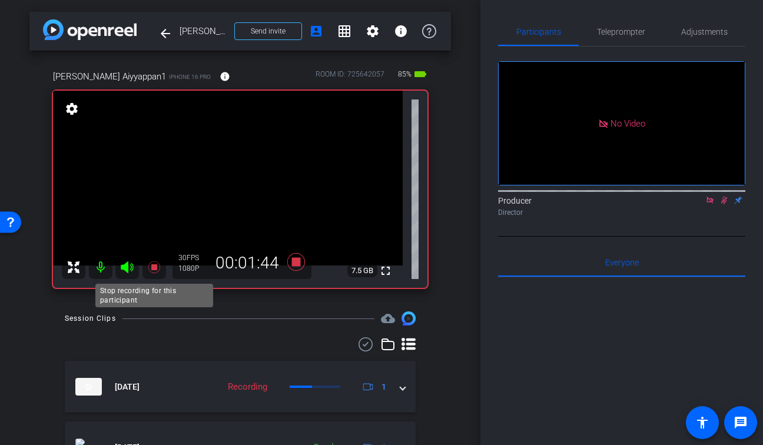
click at [157, 271] on icon at bounding box center [154, 267] width 14 height 14
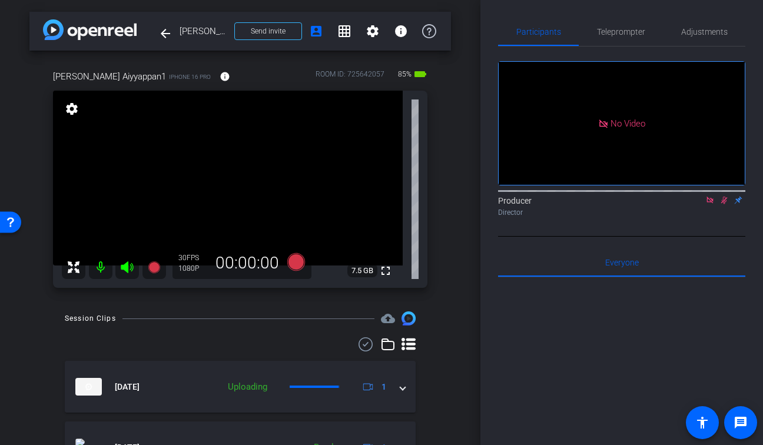
click at [723, 204] on icon at bounding box center [724, 201] width 6 height 8
click at [711, 203] on icon at bounding box center [710, 200] width 6 height 6
click at [385, 269] on mat-icon "fullscreen" at bounding box center [386, 271] width 14 height 14
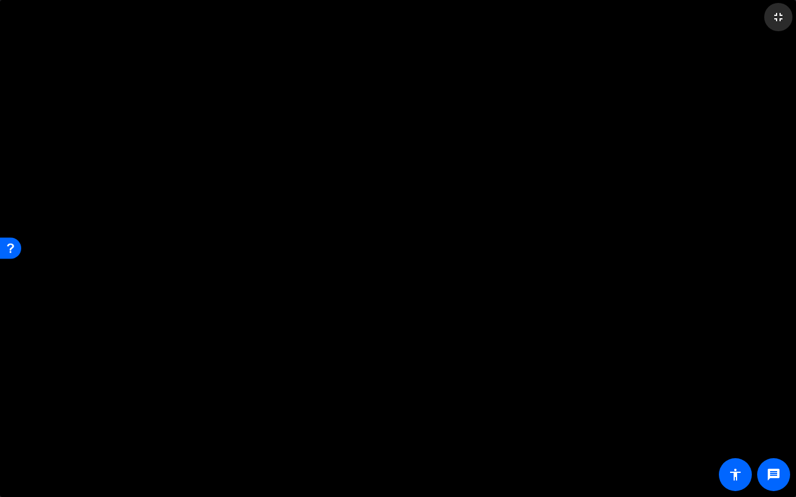
click at [763, 20] on mat-icon "fullscreen_exit" at bounding box center [778, 17] width 14 height 14
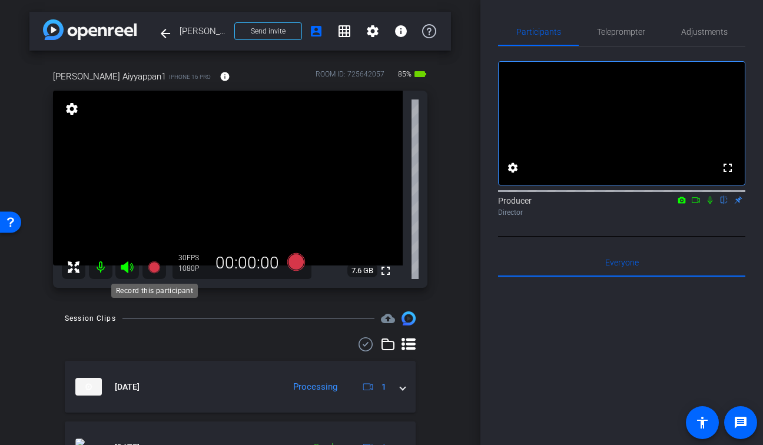
click at [160, 260] on mat-icon at bounding box center [154, 268] width 24 height 24
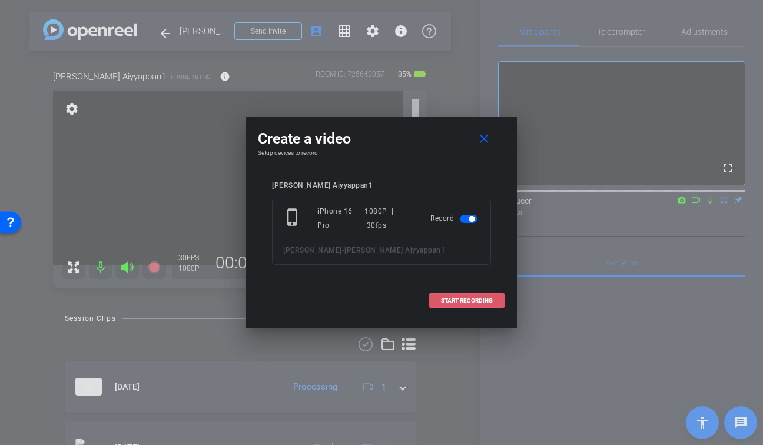
click at [467, 299] on span "START RECORDING" at bounding box center [467, 301] width 52 height 6
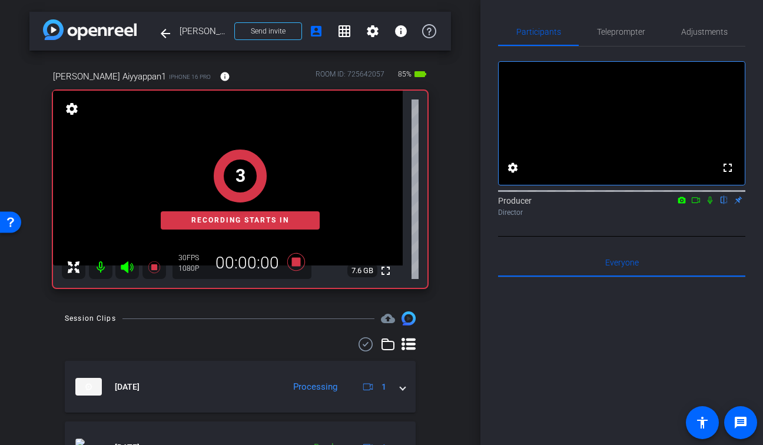
click at [712, 204] on icon at bounding box center [709, 200] width 9 height 8
click at [694, 204] on icon at bounding box center [695, 200] width 9 height 8
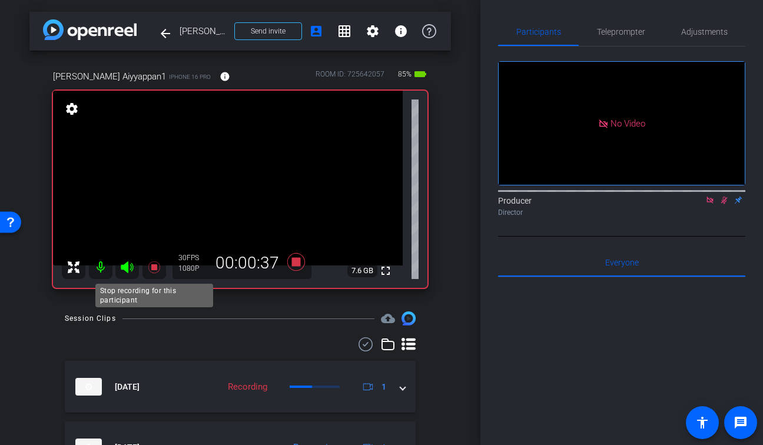
click at [155, 267] on icon at bounding box center [154, 267] width 12 height 12
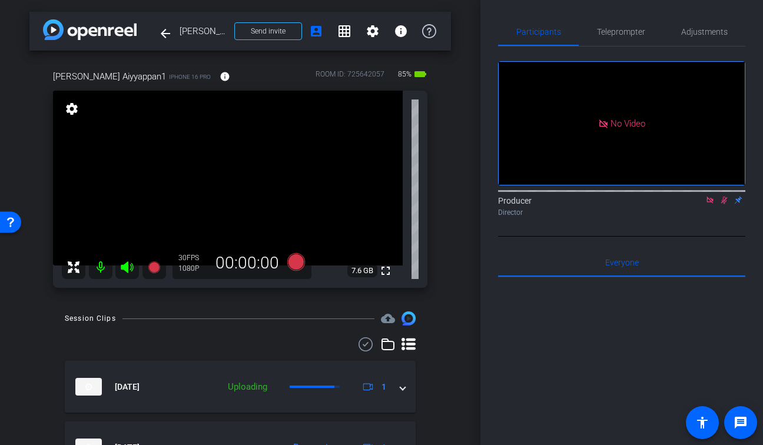
click at [725, 204] on icon at bounding box center [724, 200] width 9 height 8
click at [711, 204] on icon at bounding box center [709, 200] width 9 height 8
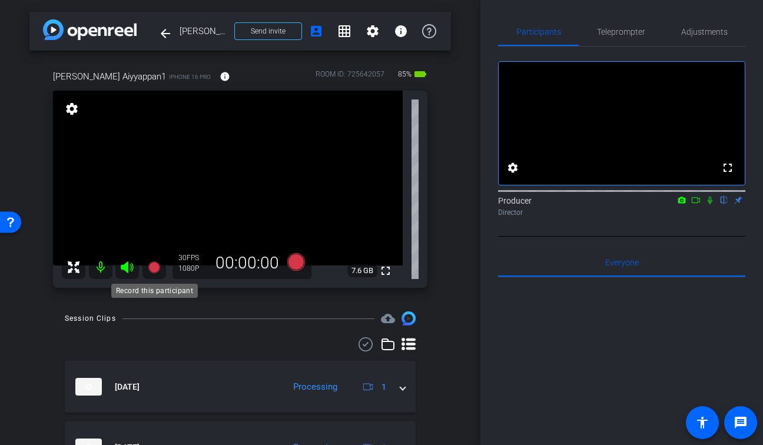
click at [159, 258] on mat-icon at bounding box center [154, 268] width 24 height 24
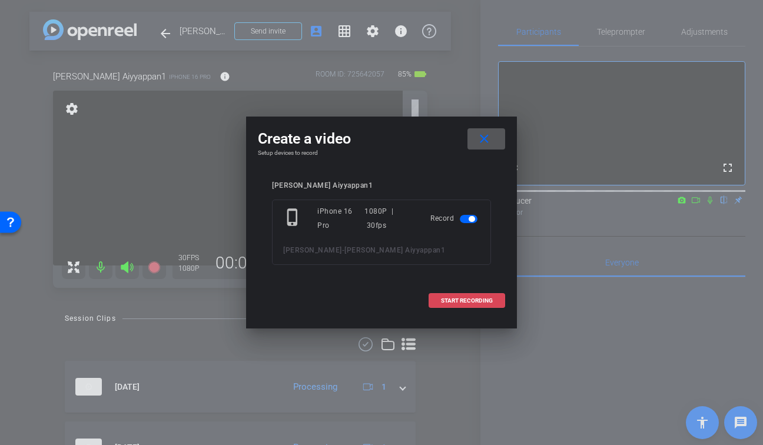
click at [460, 304] on span at bounding box center [466, 301] width 75 height 28
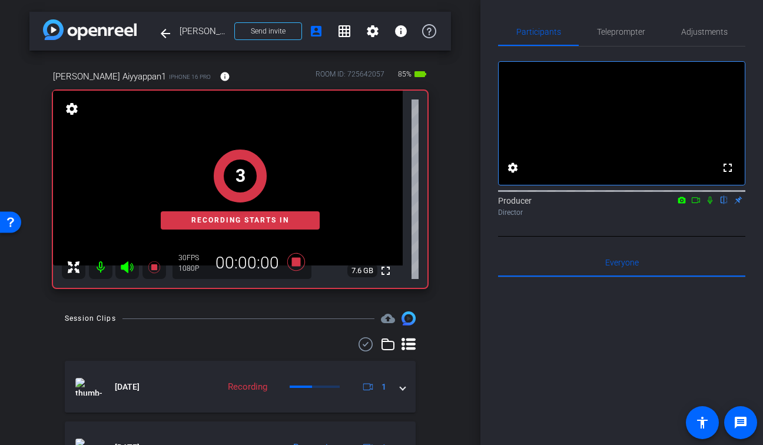
click at [710, 204] on icon at bounding box center [710, 201] width 5 height 8
click at [695, 204] on icon at bounding box center [695, 200] width 9 height 8
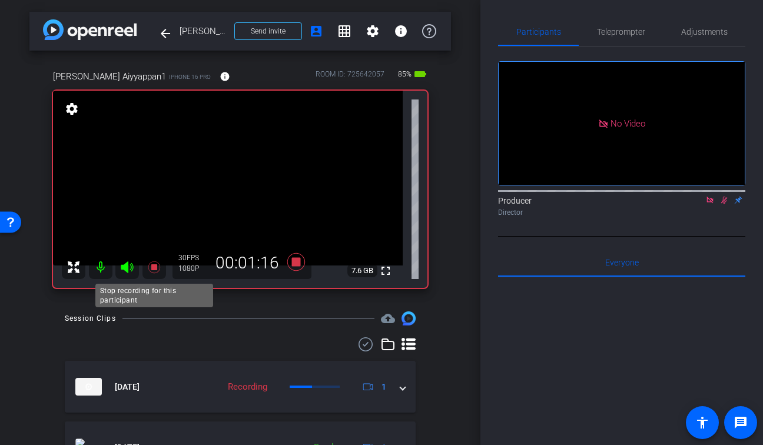
click at [157, 265] on icon at bounding box center [154, 267] width 14 height 14
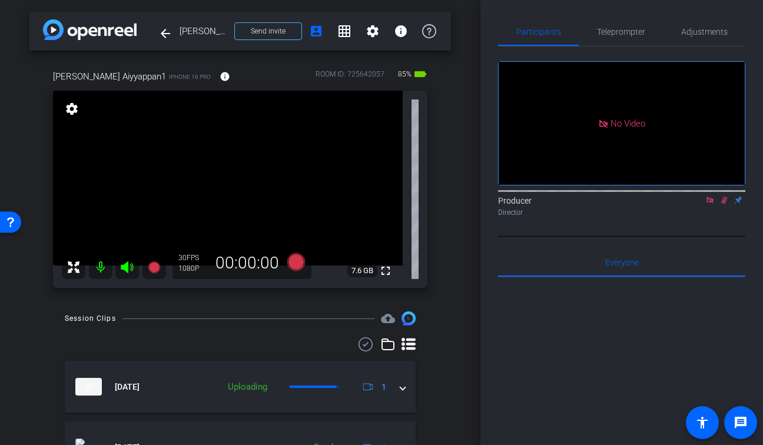
click at [725, 204] on icon at bounding box center [724, 200] width 9 height 8
click at [708, 203] on icon at bounding box center [710, 200] width 6 height 6
click at [153, 267] on icon at bounding box center [154, 267] width 12 height 12
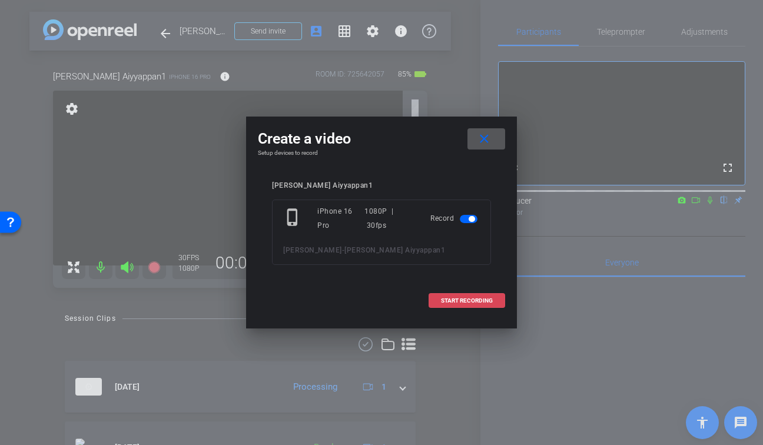
click at [466, 296] on span at bounding box center [466, 301] width 75 height 28
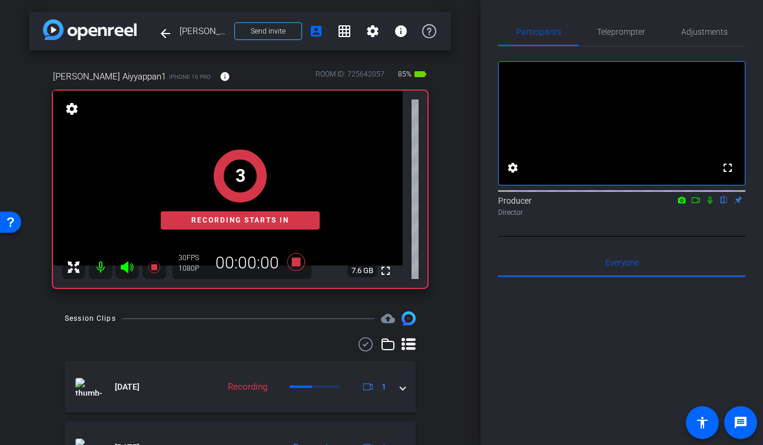
click at [707, 204] on icon at bounding box center [709, 200] width 9 height 8
click at [699, 204] on icon at bounding box center [695, 200] width 9 height 8
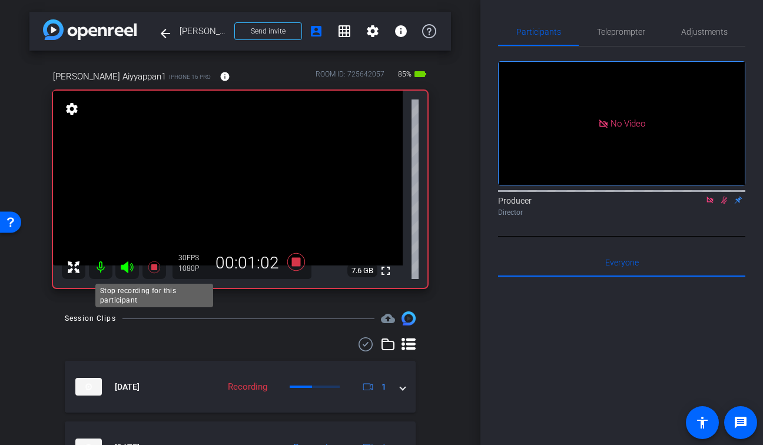
click at [153, 270] on icon at bounding box center [154, 267] width 14 height 14
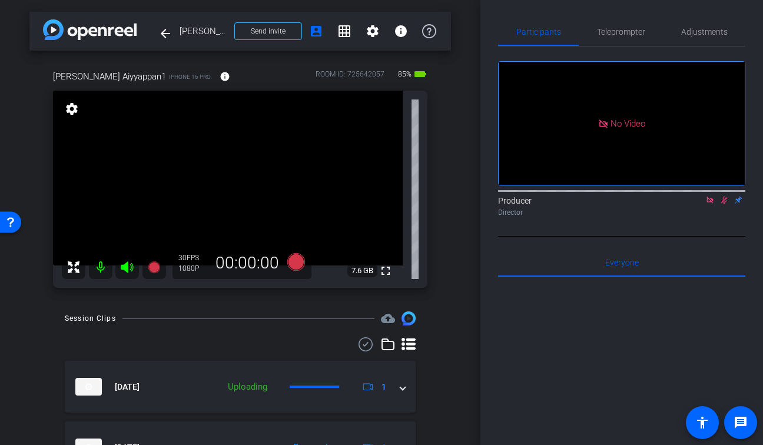
click at [723, 204] on icon at bounding box center [724, 201] width 6 height 8
click at [710, 204] on icon at bounding box center [709, 200] width 9 height 8
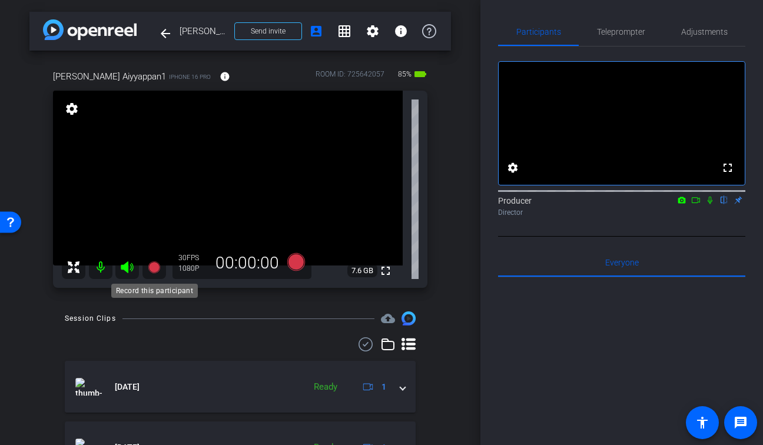
click at [153, 266] on icon at bounding box center [154, 267] width 12 height 12
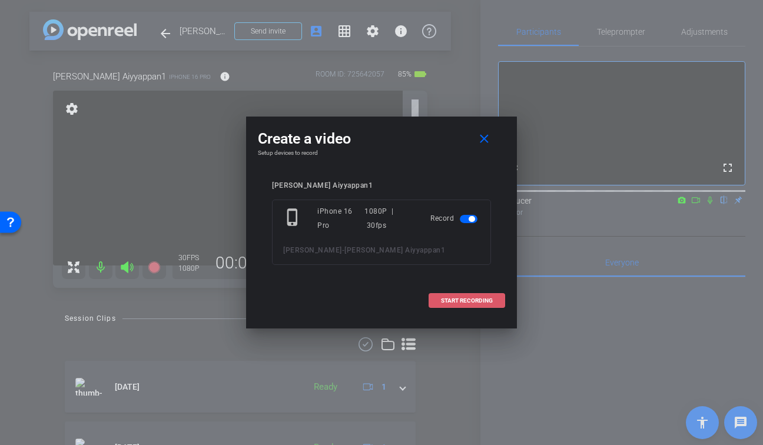
click at [453, 299] on span "START RECORDING" at bounding box center [467, 301] width 52 height 6
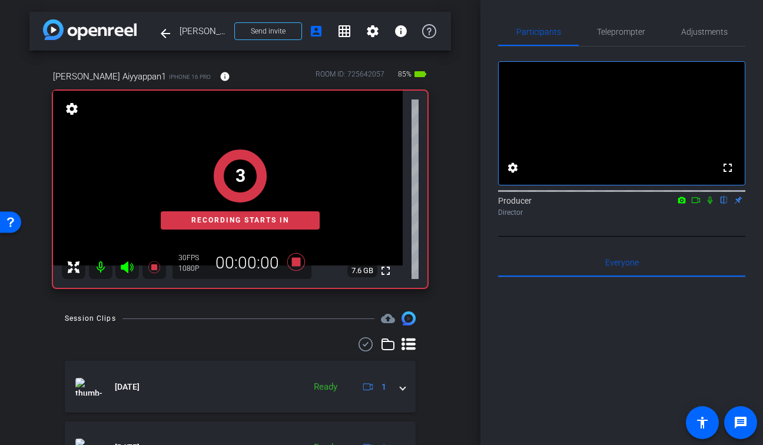
click at [708, 204] on icon at bounding box center [709, 200] width 9 height 8
click at [698, 203] on icon at bounding box center [696, 200] width 8 height 6
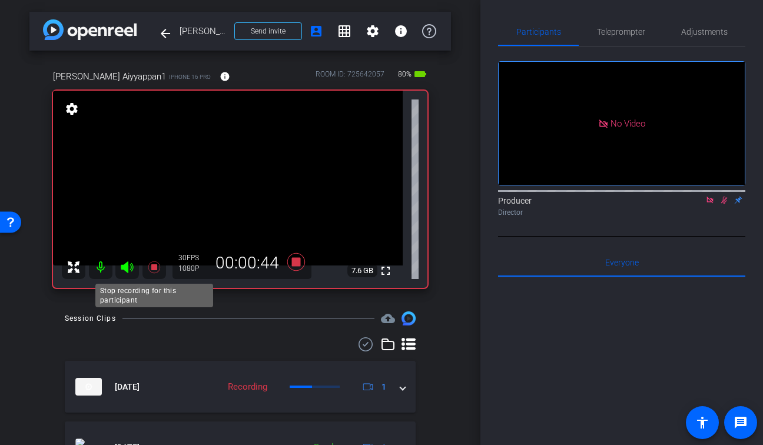
click at [153, 271] on icon at bounding box center [154, 267] width 14 height 14
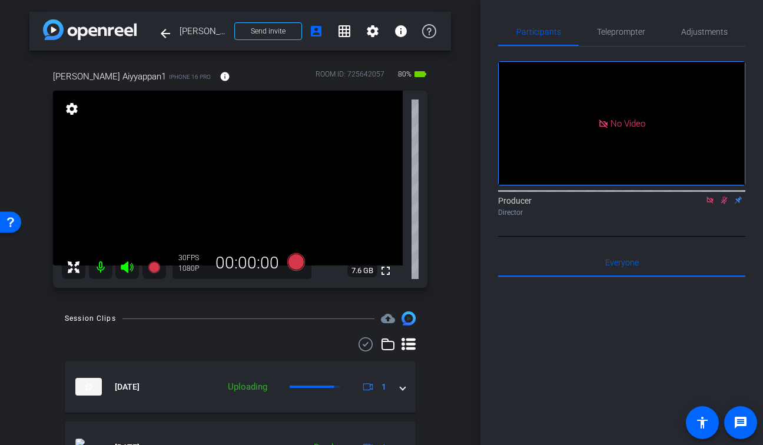
click at [725, 204] on icon at bounding box center [724, 201] width 6 height 8
click at [711, 204] on icon at bounding box center [709, 200] width 9 height 8
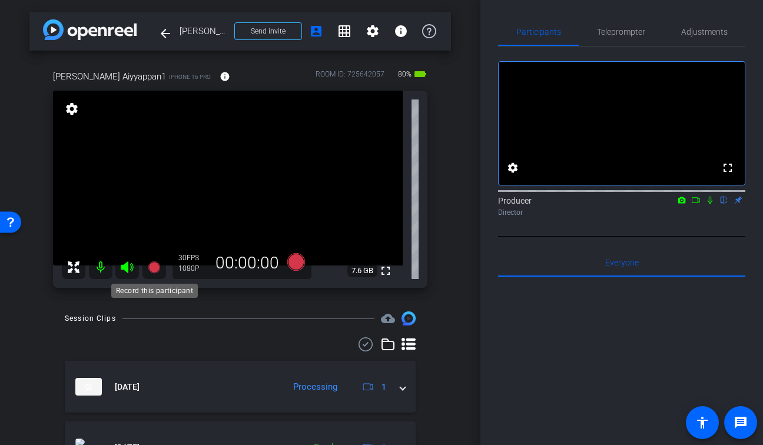
click at [154, 270] on icon at bounding box center [154, 267] width 12 height 12
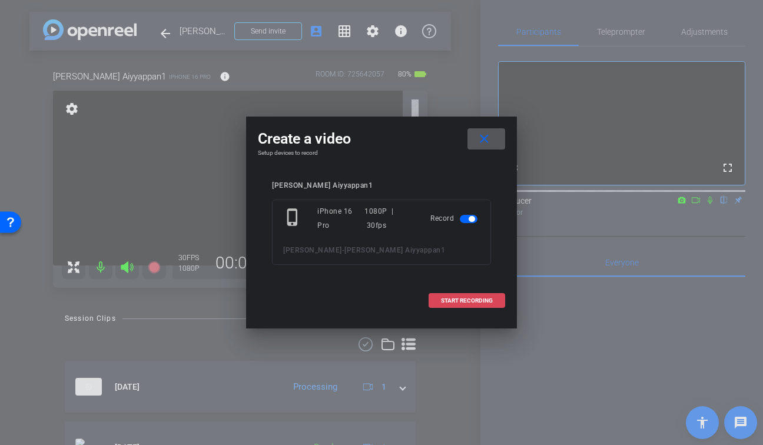
click at [489, 300] on span "START RECORDING" at bounding box center [467, 301] width 52 height 6
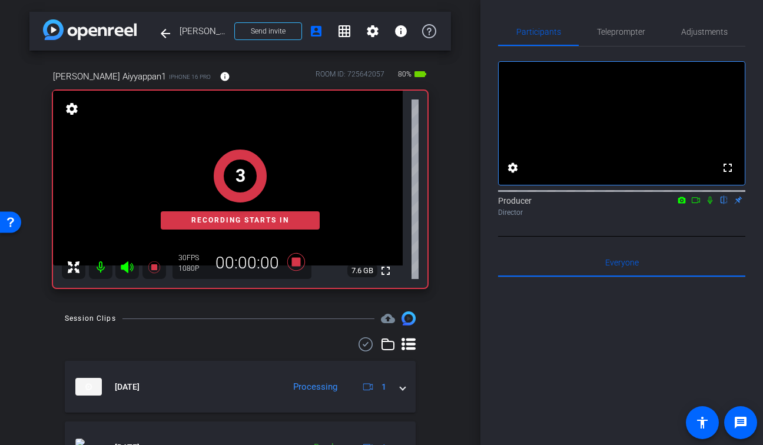
click at [710, 204] on icon at bounding box center [709, 200] width 9 height 8
click at [697, 204] on icon at bounding box center [695, 200] width 9 height 8
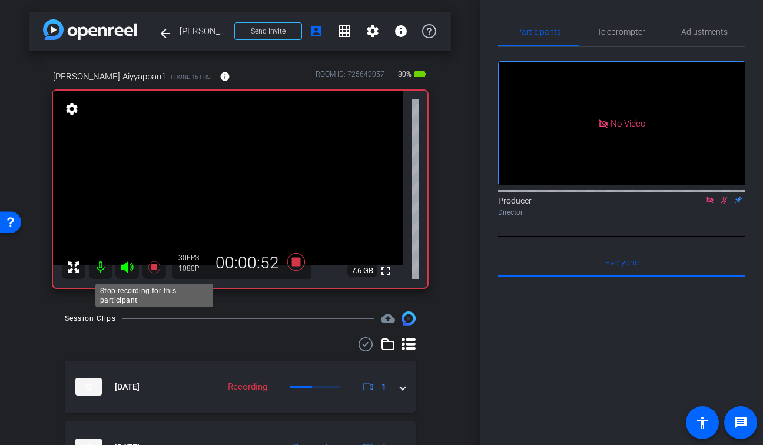
click at [156, 268] on icon at bounding box center [154, 267] width 12 height 12
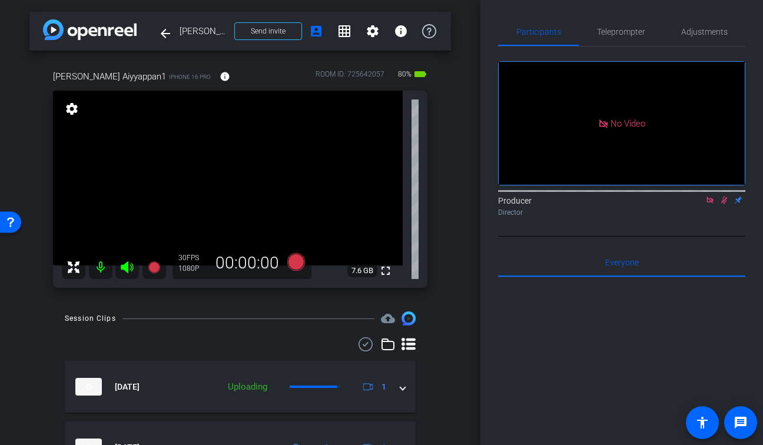
click at [720, 204] on icon at bounding box center [724, 200] width 9 height 8
click at [705, 204] on icon at bounding box center [709, 200] width 9 height 8
click at [155, 264] on icon at bounding box center [154, 267] width 12 height 12
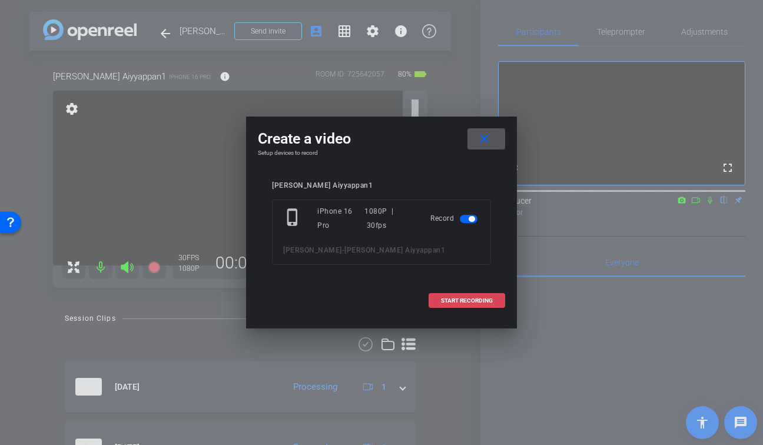
click at [451, 298] on span "START RECORDING" at bounding box center [467, 301] width 52 height 6
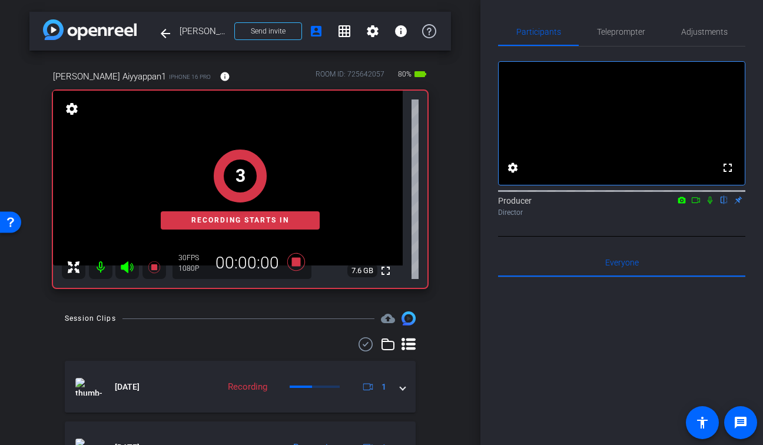
click at [710, 204] on icon at bounding box center [709, 200] width 9 height 8
click at [697, 204] on icon at bounding box center [695, 200] width 9 height 8
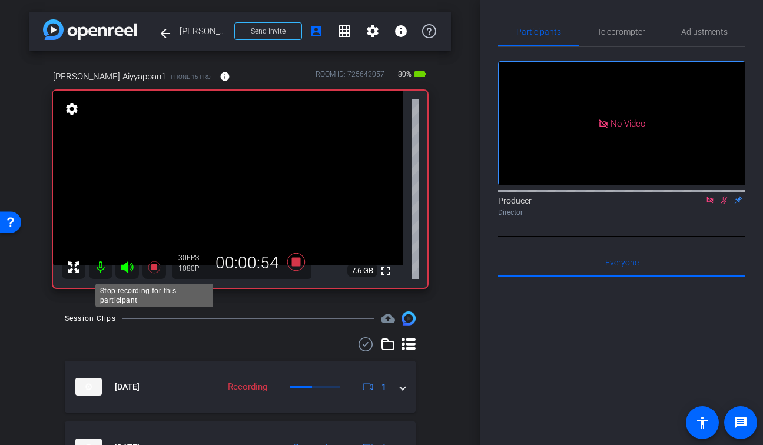
click at [158, 273] on icon at bounding box center [154, 267] width 14 height 14
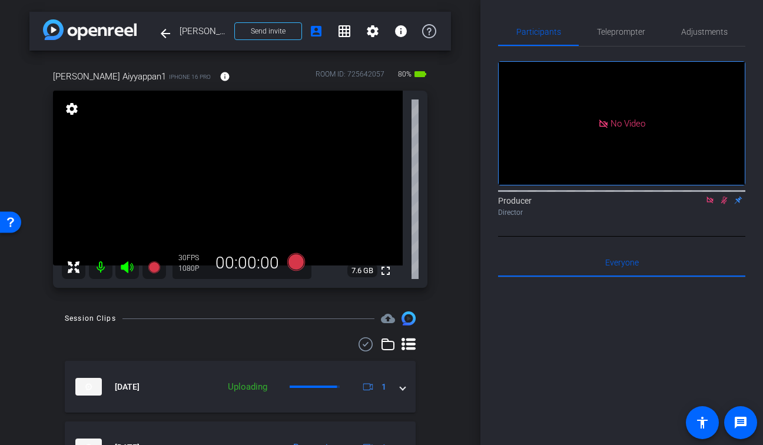
click at [722, 204] on icon at bounding box center [724, 200] width 9 height 8
click at [711, 204] on icon at bounding box center [709, 200] width 9 height 8
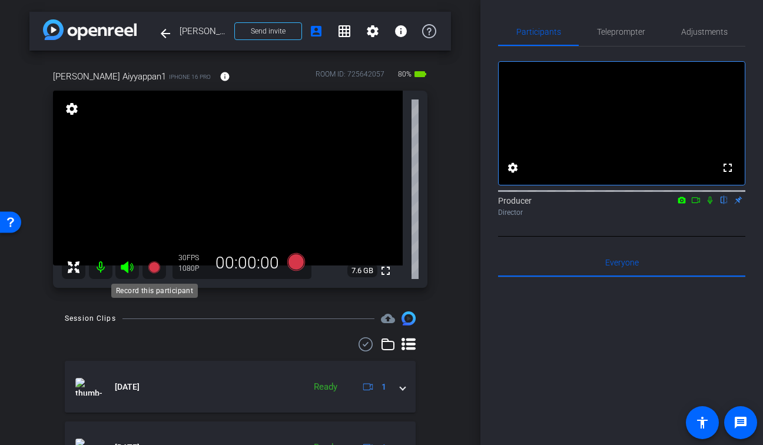
click at [152, 271] on icon at bounding box center [154, 267] width 12 height 12
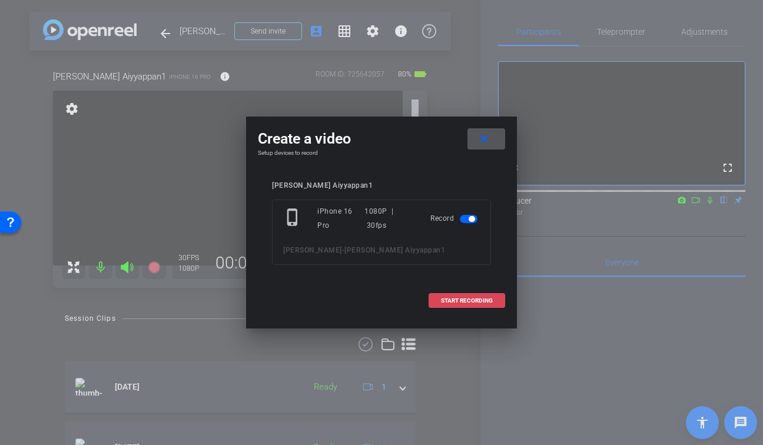
click at [457, 298] on span "START RECORDING" at bounding box center [467, 301] width 52 height 6
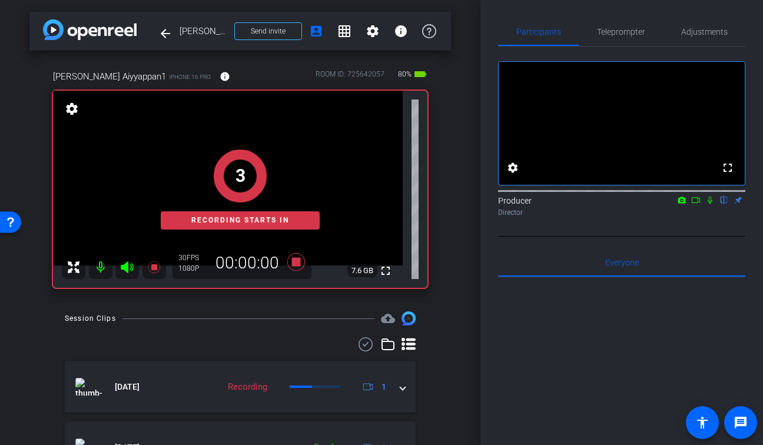
click at [710, 204] on icon at bounding box center [709, 200] width 9 height 8
click at [697, 204] on icon at bounding box center [695, 200] width 9 height 8
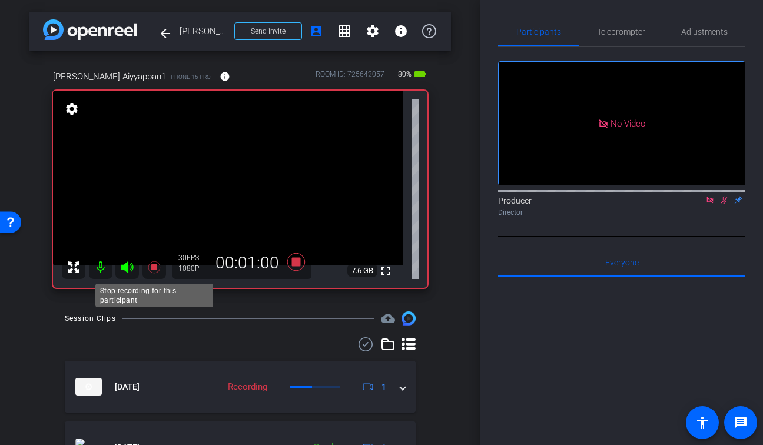
click at [149, 270] on icon at bounding box center [154, 267] width 14 height 14
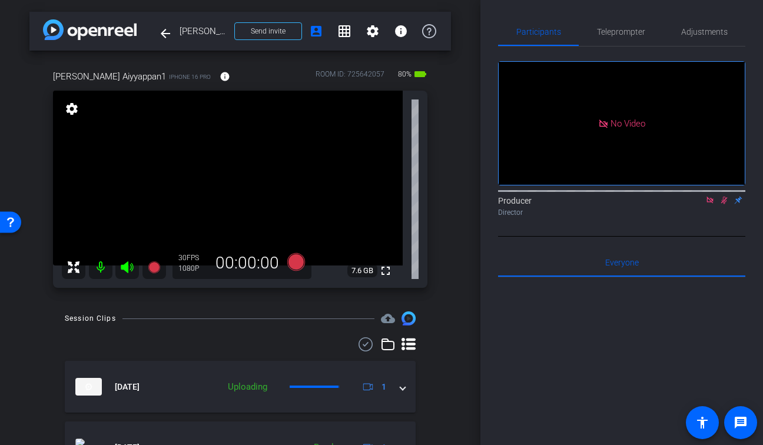
click at [725, 204] on icon at bounding box center [724, 200] width 9 height 8
click at [708, 204] on icon at bounding box center [709, 200] width 9 height 8
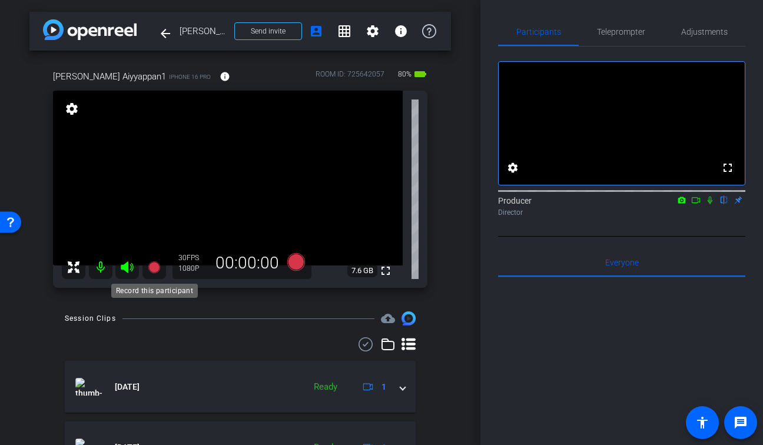
click at [154, 271] on icon at bounding box center [154, 267] width 12 height 12
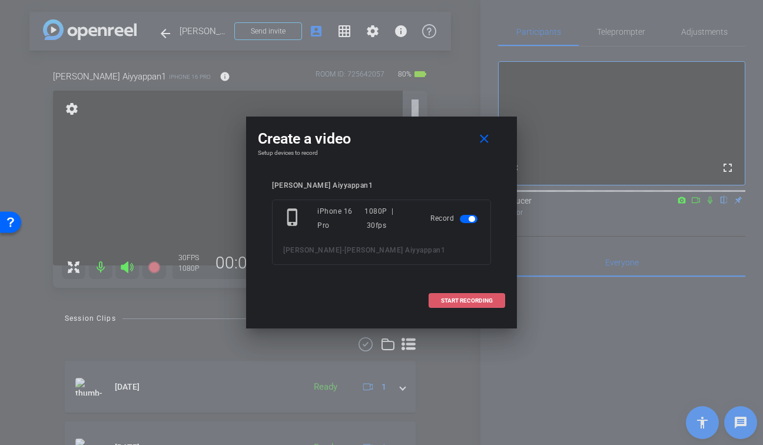
click at [461, 301] on span "START RECORDING" at bounding box center [467, 301] width 52 height 6
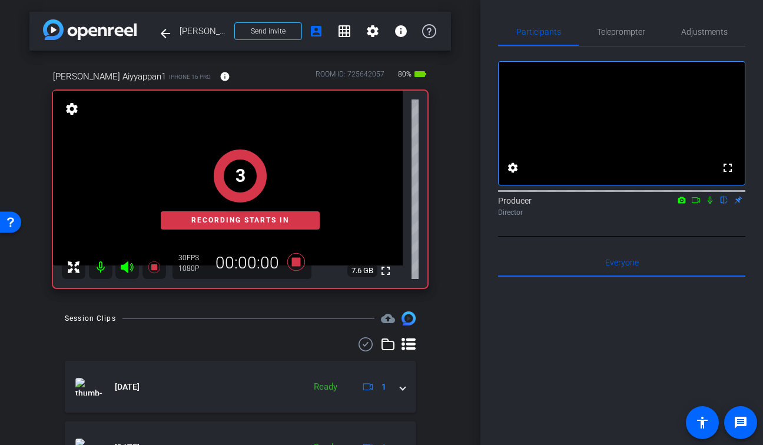
click at [713, 204] on icon at bounding box center [709, 200] width 9 height 8
click at [698, 204] on icon at bounding box center [695, 200] width 9 height 8
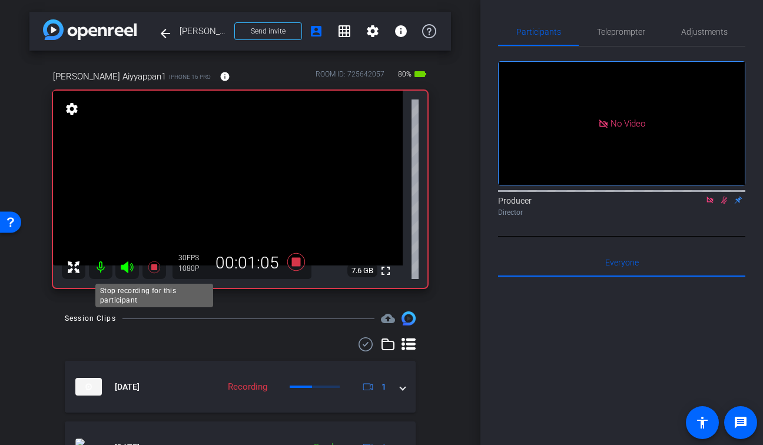
click at [151, 264] on icon at bounding box center [154, 267] width 12 height 12
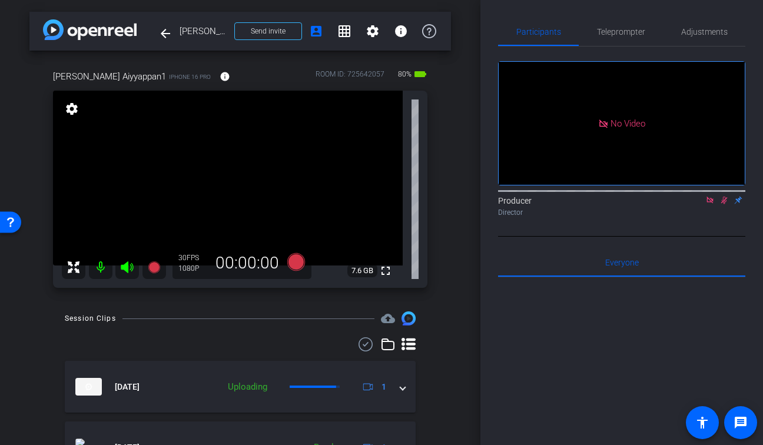
click at [725, 204] on icon at bounding box center [724, 200] width 9 height 8
click at [710, 204] on icon at bounding box center [709, 200] width 9 height 8
click at [154, 261] on icon at bounding box center [154, 267] width 12 height 12
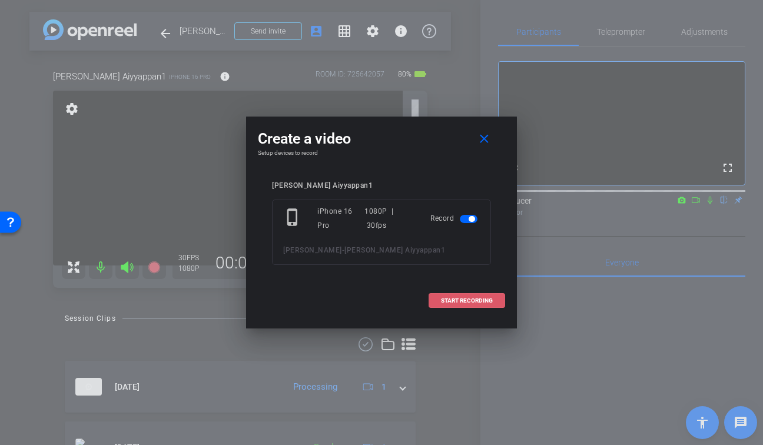
click at [445, 301] on span "START RECORDING" at bounding box center [467, 301] width 52 height 6
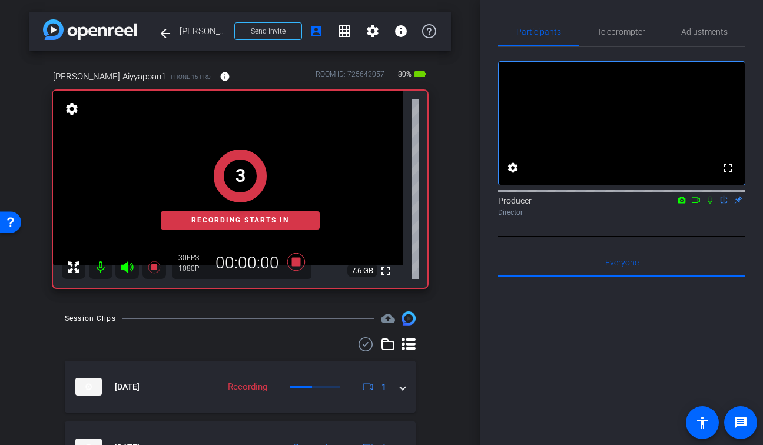
click at [711, 204] on icon at bounding box center [709, 200] width 9 height 8
click at [698, 204] on icon at bounding box center [695, 200] width 9 height 8
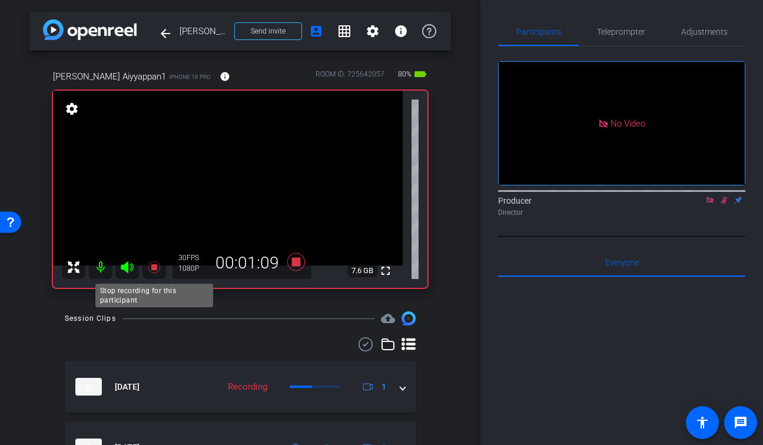
click at [158, 262] on icon at bounding box center [154, 267] width 14 height 14
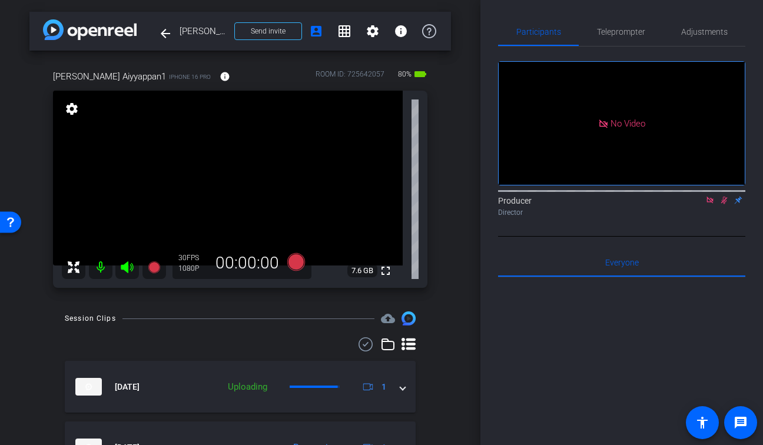
click at [722, 204] on icon at bounding box center [724, 201] width 6 height 8
click at [708, 203] on icon at bounding box center [710, 200] width 6 height 6
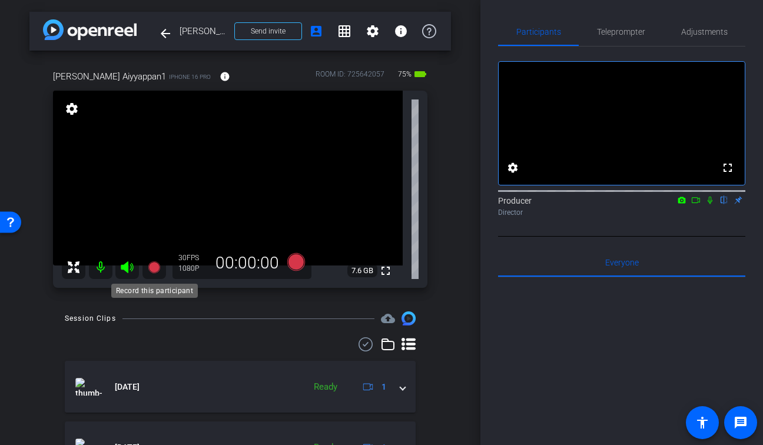
click at [154, 266] on icon at bounding box center [154, 267] width 12 height 12
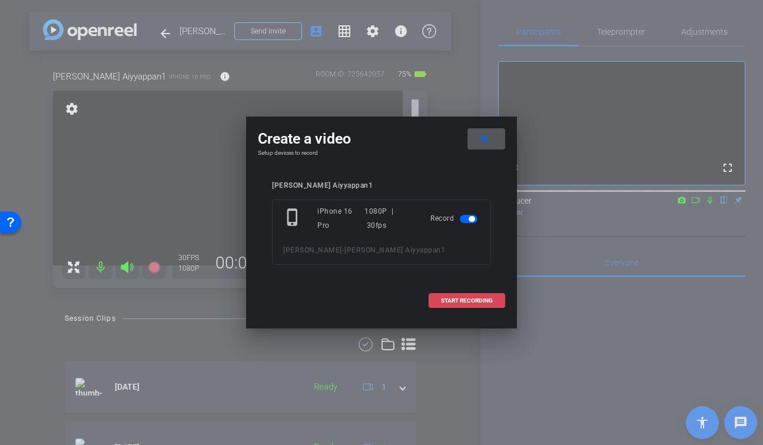
click at [453, 304] on span "START RECORDING" at bounding box center [467, 301] width 52 height 6
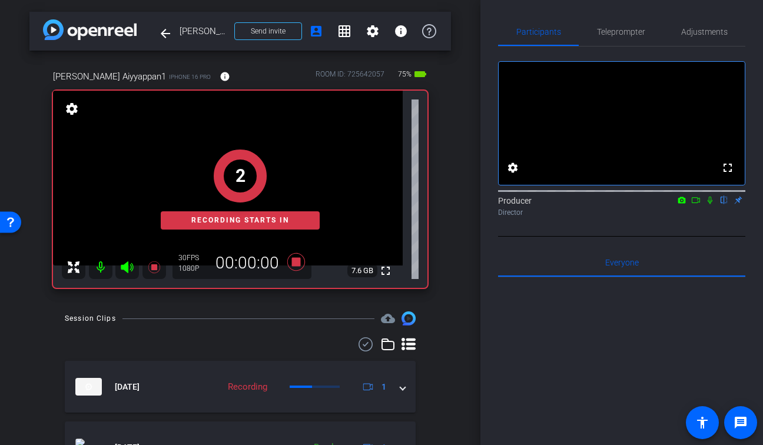
click at [707, 204] on icon at bounding box center [709, 200] width 9 height 8
click at [700, 204] on icon at bounding box center [695, 200] width 9 height 8
click at [385, 270] on div "1 Recording starts in" at bounding box center [240, 189] width 374 height 197
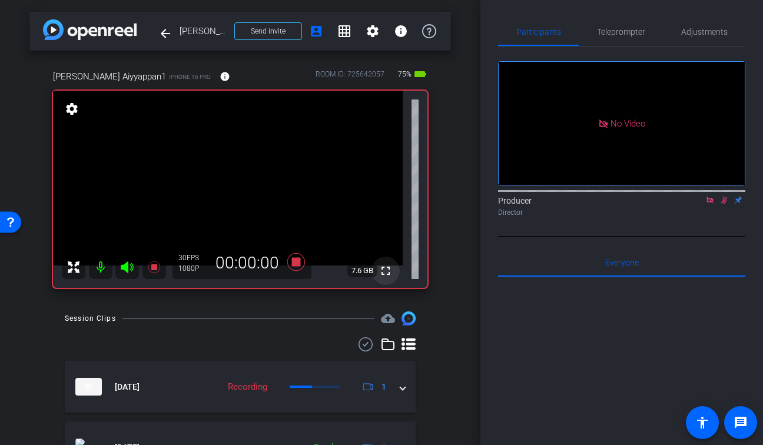
click at [389, 273] on mat-icon "fullscreen" at bounding box center [386, 271] width 14 height 14
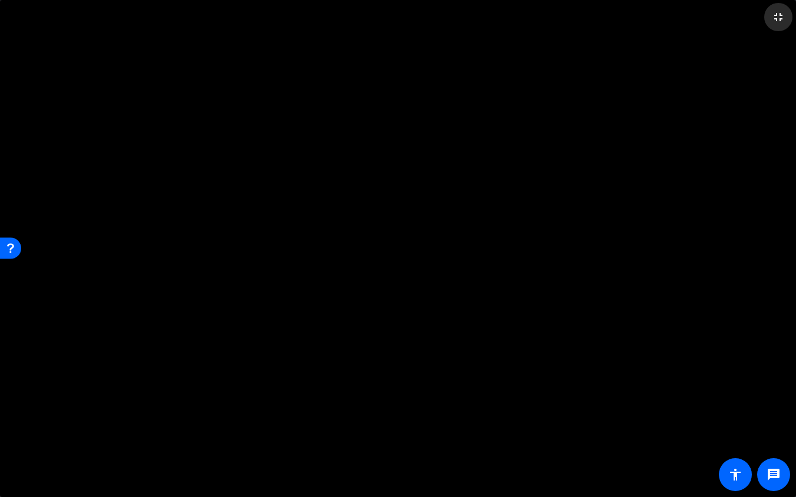
click at [763, 25] on span at bounding box center [778, 17] width 28 height 28
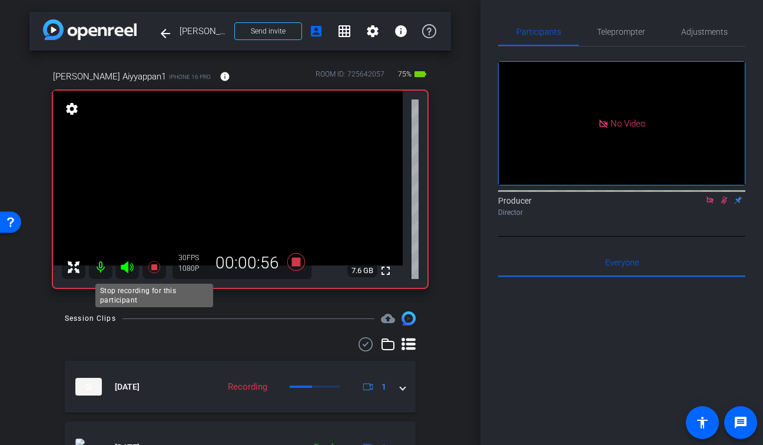
click at [155, 271] on icon at bounding box center [154, 267] width 14 height 14
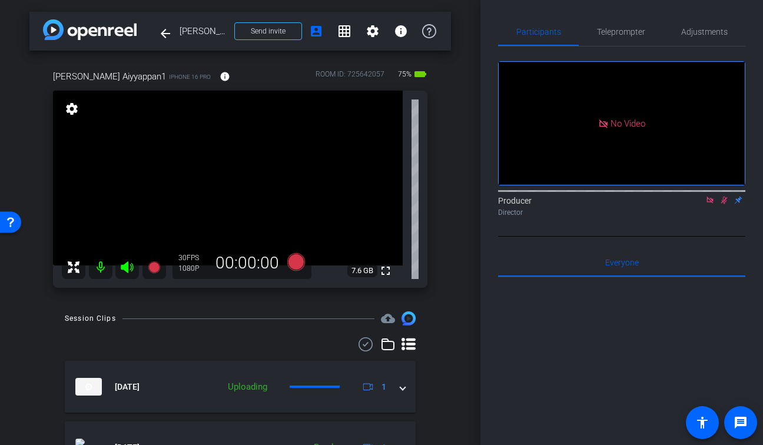
click at [727, 204] on icon at bounding box center [724, 200] width 9 height 8
click at [711, 204] on icon at bounding box center [709, 200] width 9 height 8
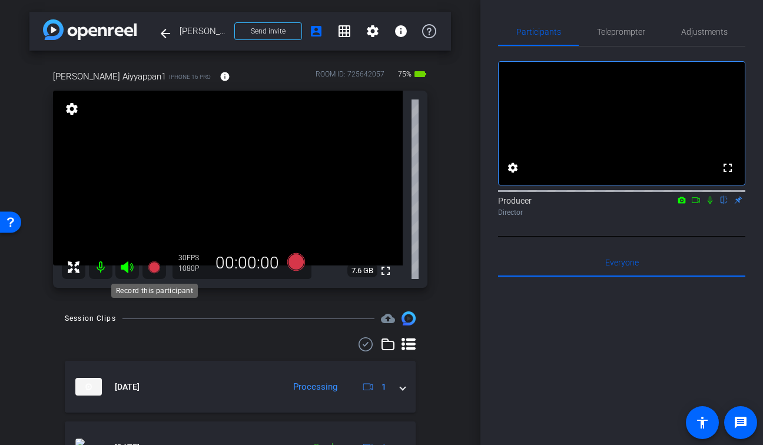
click at [154, 267] on icon at bounding box center [154, 267] width 12 height 12
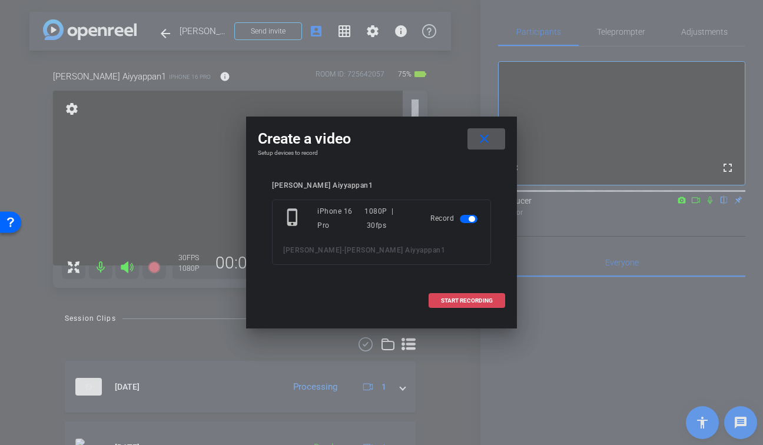
click at [478, 300] on span "START RECORDING" at bounding box center [467, 301] width 52 height 6
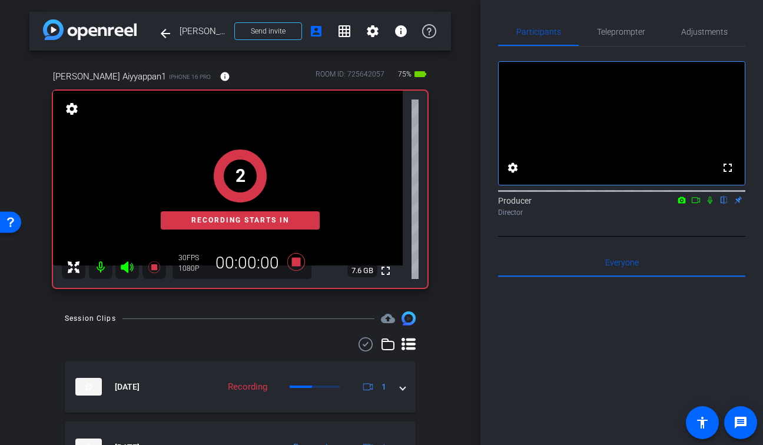
click at [710, 204] on icon at bounding box center [709, 200] width 9 height 8
click at [697, 204] on icon at bounding box center [695, 200] width 9 height 8
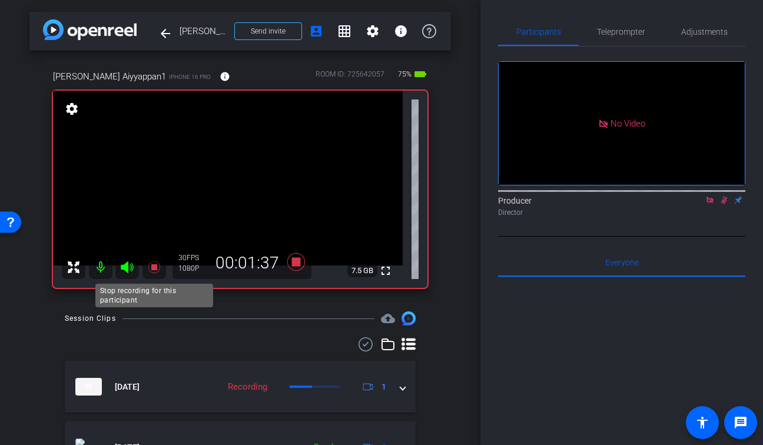
click at [153, 266] on icon at bounding box center [154, 267] width 12 height 12
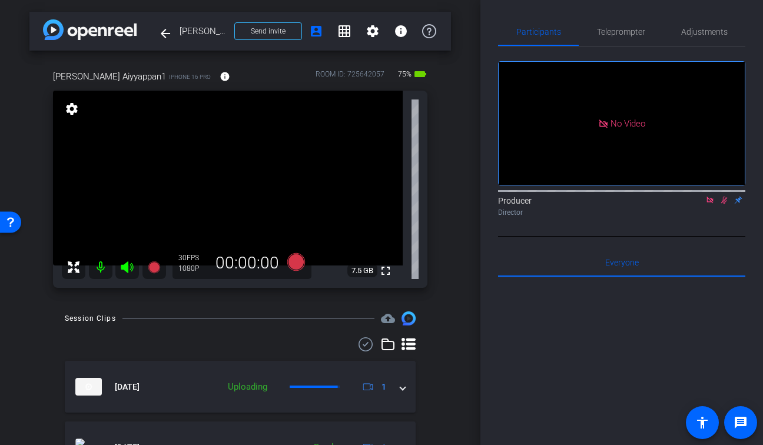
click at [721, 204] on icon at bounding box center [724, 200] width 9 height 8
click at [712, 203] on icon at bounding box center [710, 200] width 6 height 6
click at [712, 204] on icon at bounding box center [709, 200] width 9 height 8
click at [709, 204] on icon at bounding box center [709, 200] width 9 height 8
click at [155, 266] on icon at bounding box center [154, 267] width 12 height 12
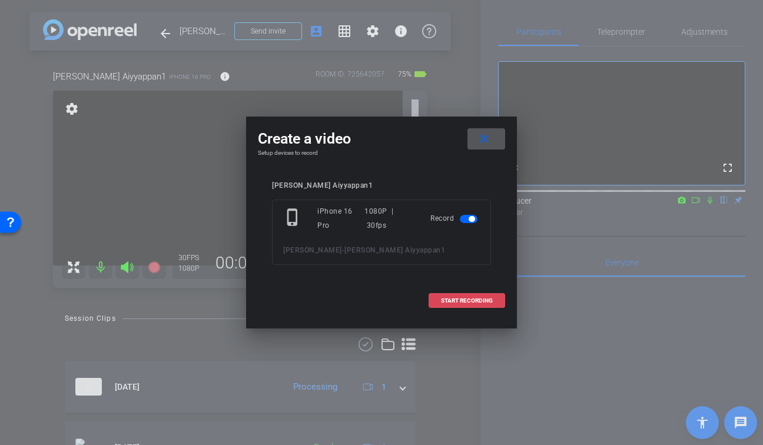
click at [486, 301] on span "START RECORDING" at bounding box center [467, 301] width 52 height 6
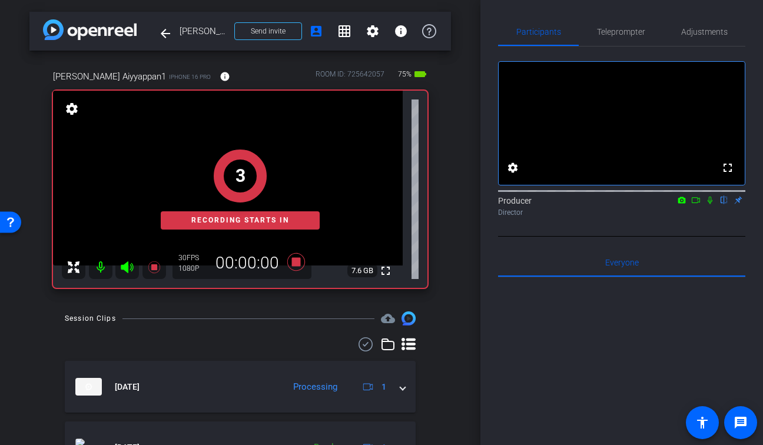
click at [710, 204] on icon at bounding box center [709, 200] width 9 height 8
click at [698, 204] on icon at bounding box center [695, 200] width 9 height 8
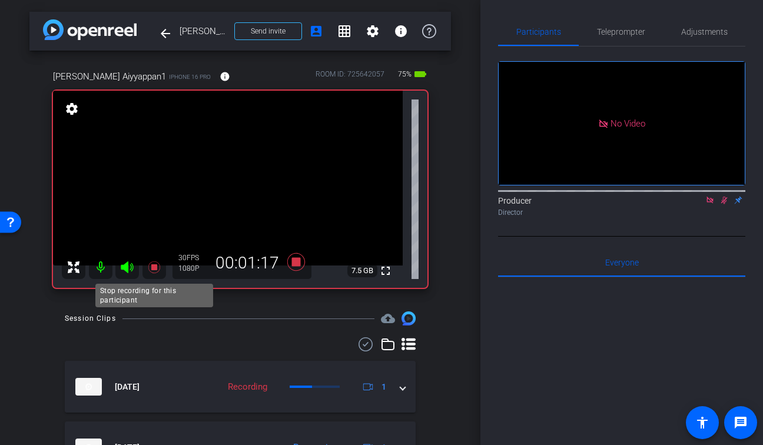
click at [154, 269] on icon at bounding box center [154, 267] width 12 height 12
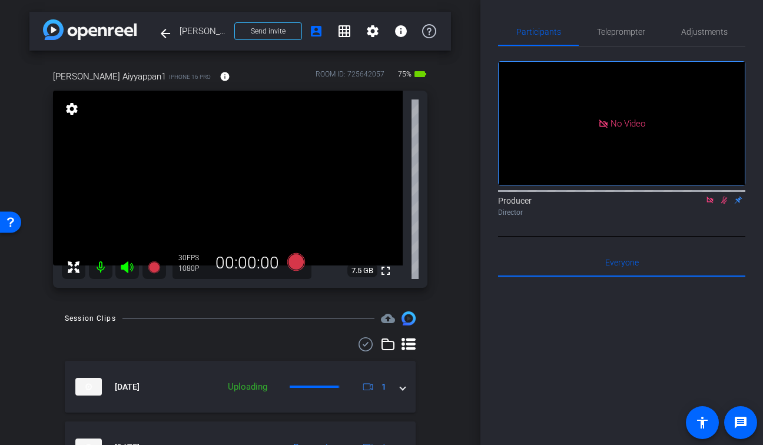
click at [725, 204] on icon at bounding box center [724, 200] width 9 height 8
click at [712, 203] on icon at bounding box center [710, 200] width 6 height 6
click at [711, 204] on icon at bounding box center [710, 201] width 5 height 8
click at [711, 204] on icon at bounding box center [710, 201] width 6 height 8
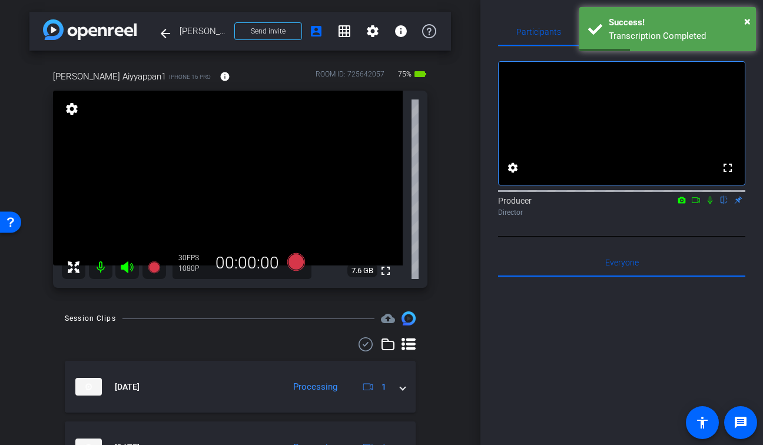
click at [461, 258] on div "arrow_back [PERSON_NAME] Back to project Send invite account_box grid_on settin…" at bounding box center [240, 222] width 480 height 445
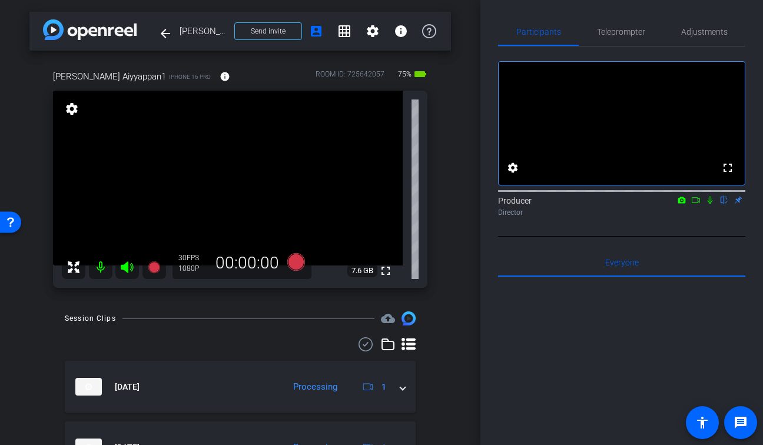
click at [712, 204] on icon at bounding box center [709, 200] width 9 height 8
click at [156, 260] on icon at bounding box center [154, 267] width 14 height 14
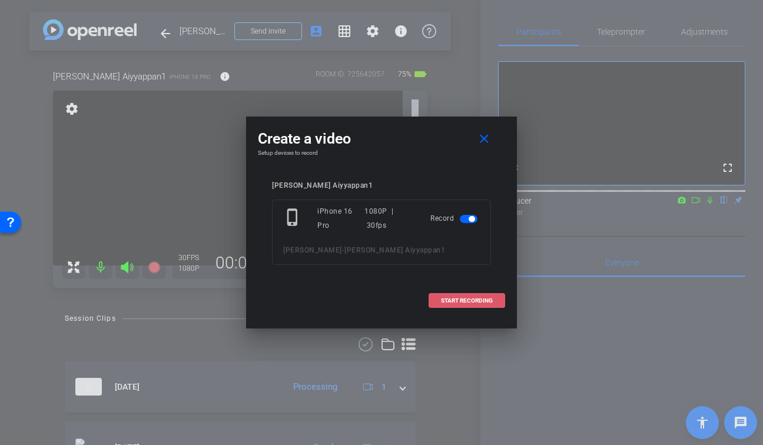
click at [491, 299] on span "START RECORDING" at bounding box center [467, 301] width 52 height 6
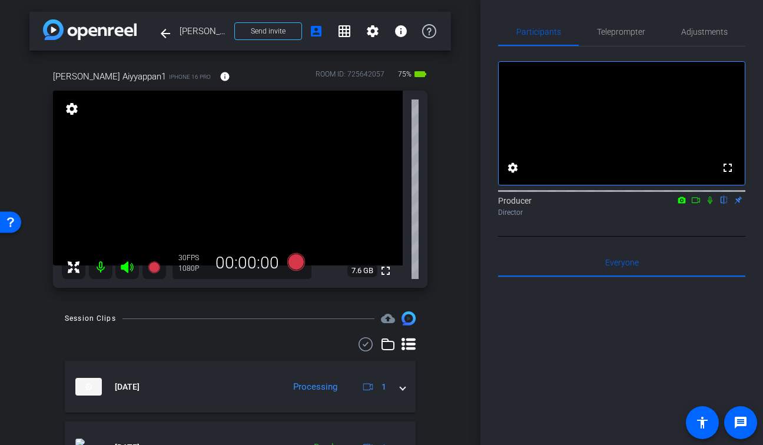
click at [711, 204] on icon at bounding box center [710, 201] width 5 height 8
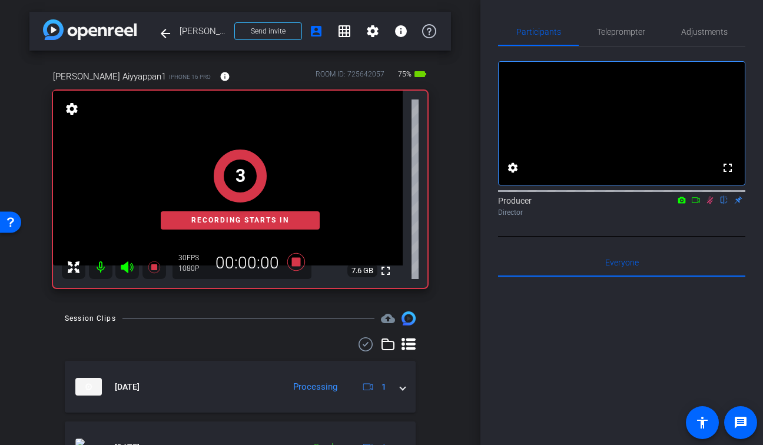
click at [695, 203] on icon at bounding box center [696, 200] width 8 height 6
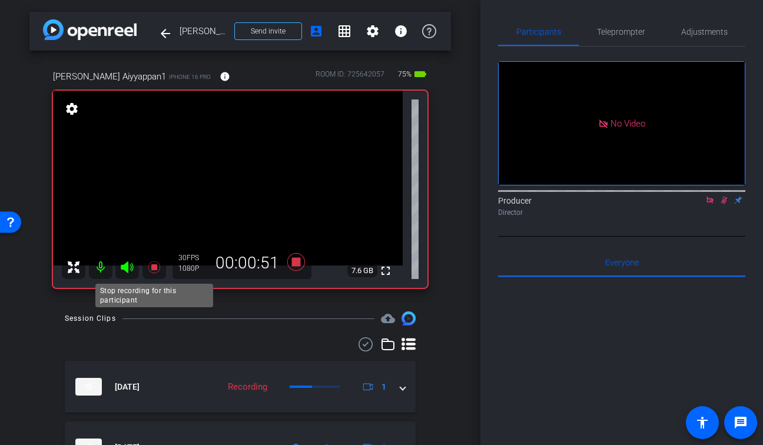
click at [155, 267] on icon at bounding box center [154, 267] width 12 height 12
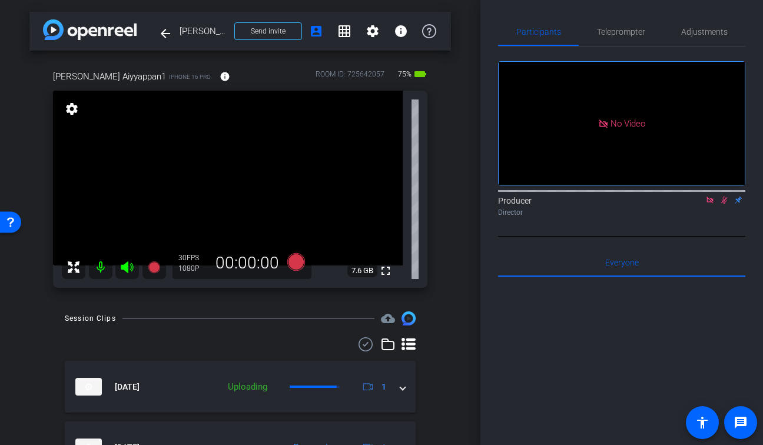
click at [725, 204] on icon at bounding box center [724, 200] width 9 height 8
click at [711, 204] on icon at bounding box center [709, 200] width 9 height 8
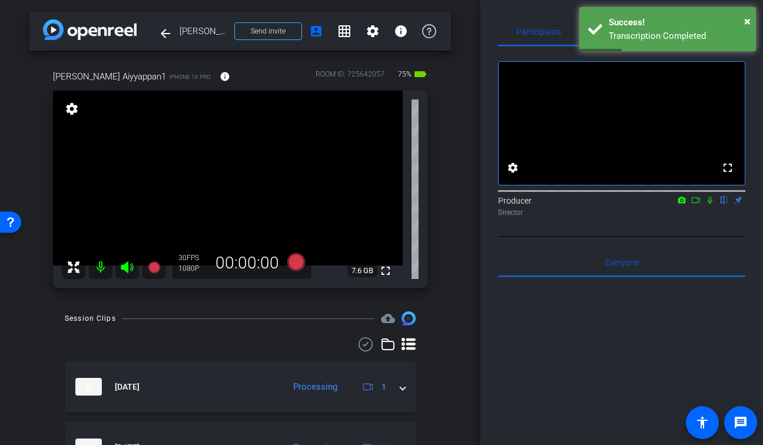
click at [710, 204] on icon at bounding box center [709, 200] width 9 height 8
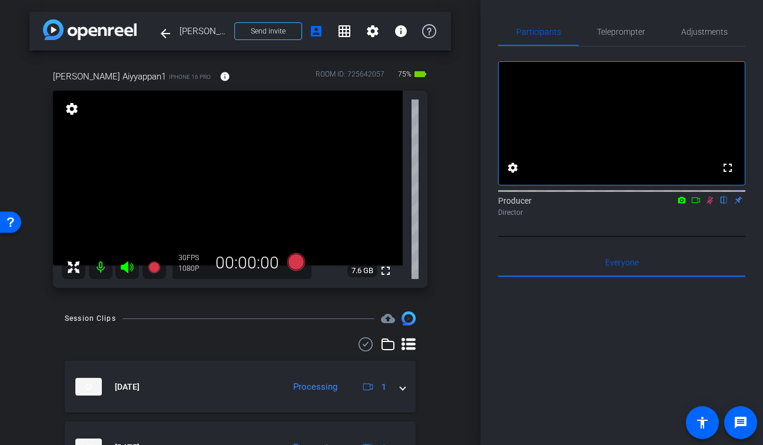
click at [708, 204] on icon at bounding box center [710, 201] width 6 height 8
click at [150, 267] on icon at bounding box center [154, 267] width 12 height 12
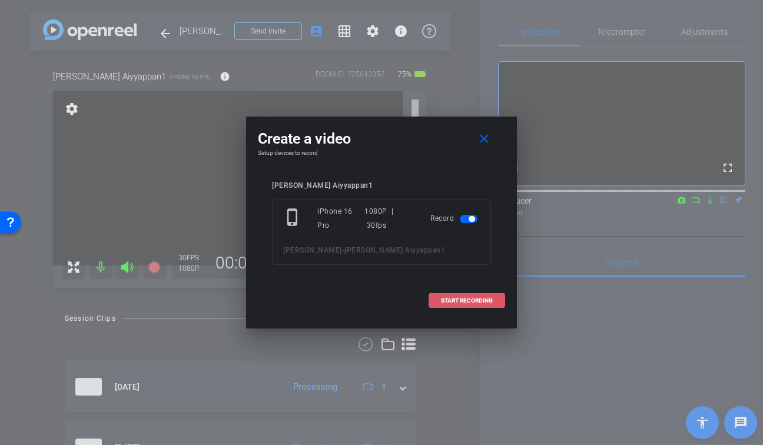
click at [478, 301] on span "START RECORDING" at bounding box center [467, 301] width 52 height 6
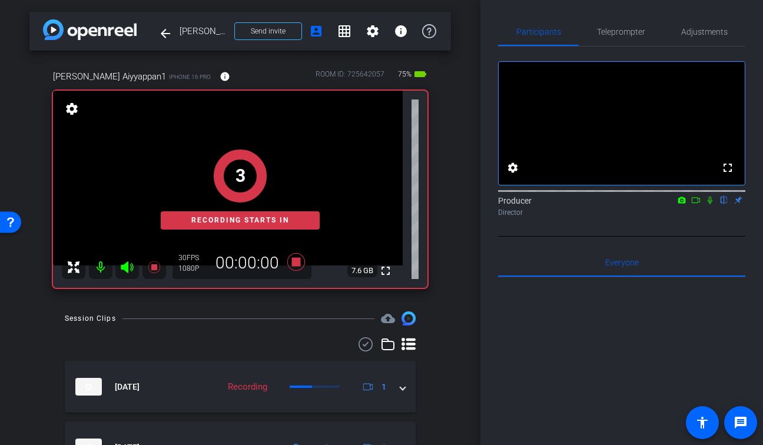
click at [711, 204] on icon at bounding box center [710, 201] width 5 height 8
click at [695, 204] on icon at bounding box center [695, 200] width 9 height 8
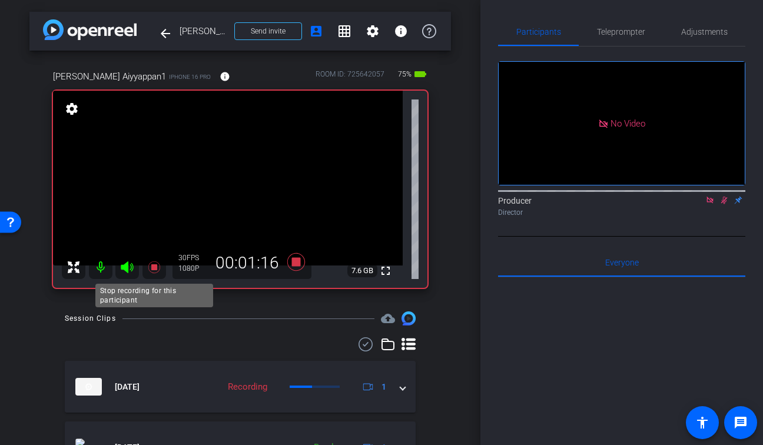
click at [150, 267] on icon at bounding box center [154, 267] width 14 height 14
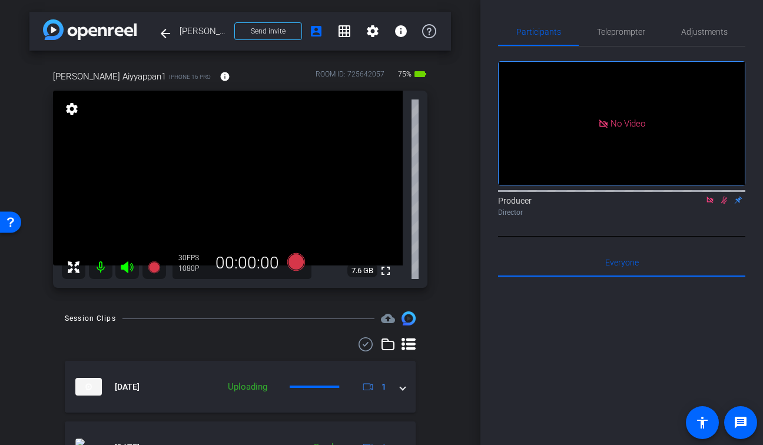
click at [724, 204] on icon at bounding box center [724, 200] width 9 height 8
click at [712, 203] on icon at bounding box center [710, 200] width 6 height 6
click at [124, 271] on icon at bounding box center [127, 267] width 14 height 14
click at [458, 167] on div "arrow_back [PERSON_NAME] Back to project Send invite account_box grid_on settin…" at bounding box center [240, 222] width 480 height 445
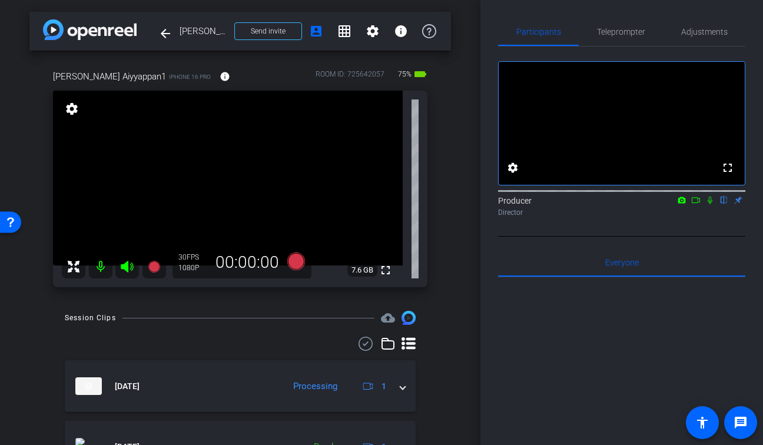
click at [183, 347] on div at bounding box center [240, 344] width 351 height 14
click at [155, 267] on icon at bounding box center [154, 267] width 12 height 12
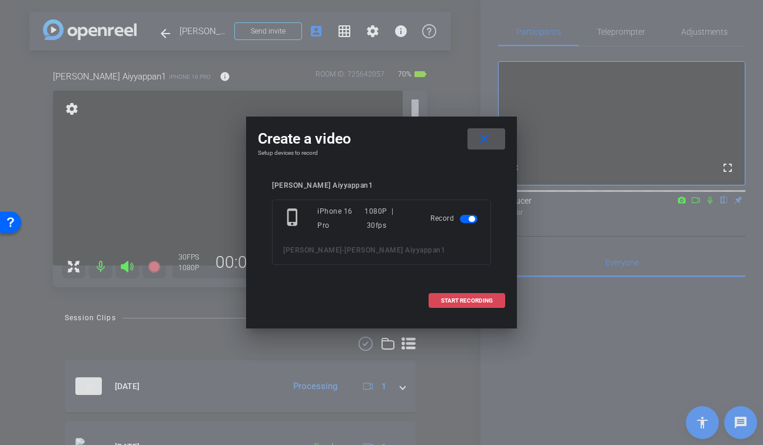
click at [476, 298] on span "START RECORDING" at bounding box center [467, 301] width 52 height 6
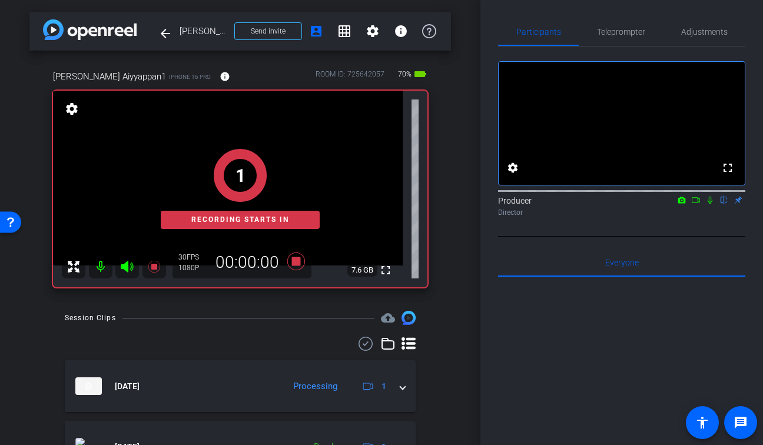
click at [710, 204] on icon at bounding box center [710, 201] width 5 height 8
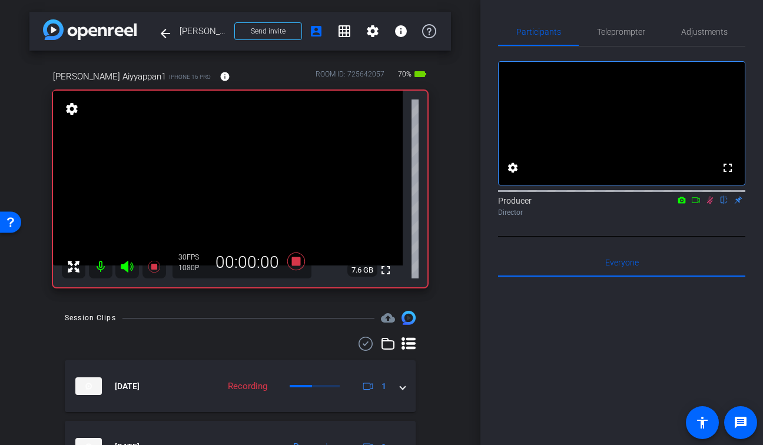
click at [698, 204] on icon at bounding box center [695, 200] width 9 height 8
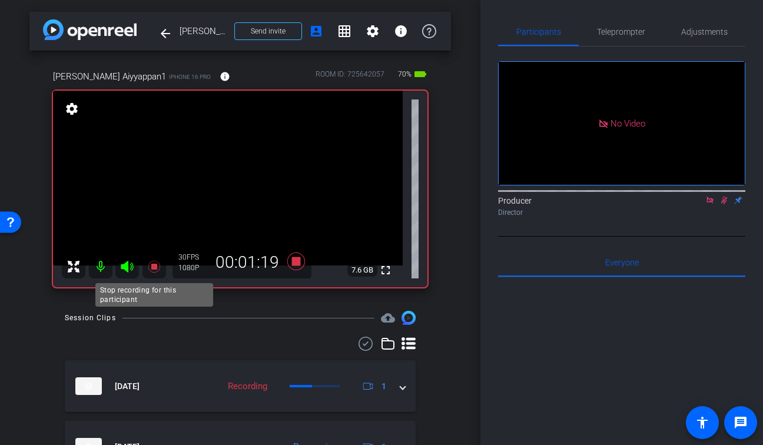
click at [153, 269] on icon at bounding box center [154, 267] width 12 height 12
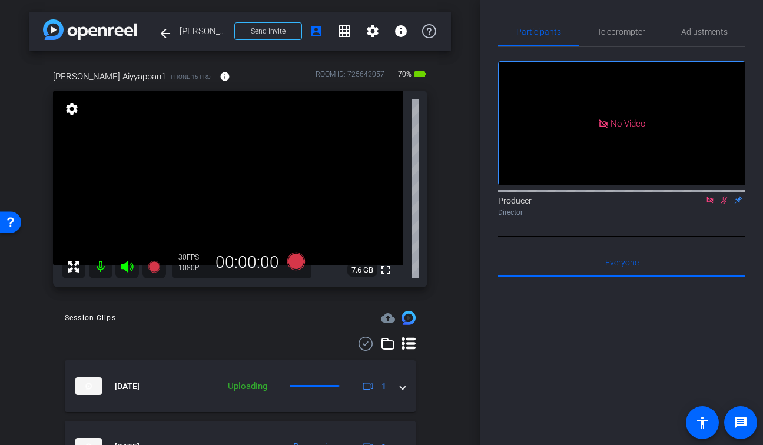
click at [725, 205] on mat-icon at bounding box center [724, 200] width 14 height 11
click at [712, 203] on icon at bounding box center [710, 200] width 6 height 6
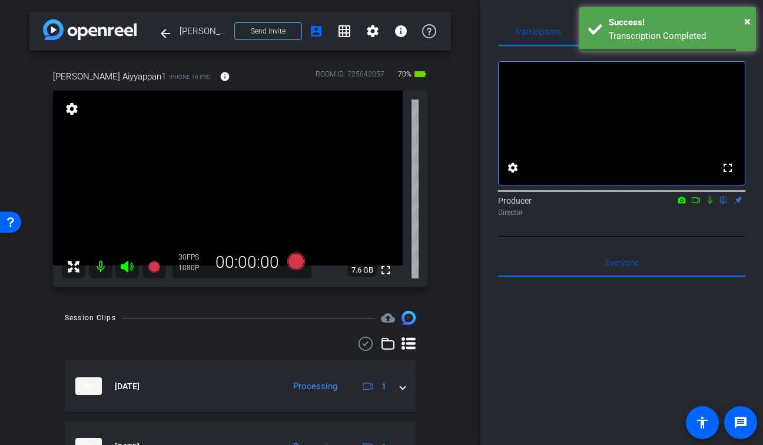
click at [231, 344] on div at bounding box center [240, 344] width 351 height 14
click at [466, 277] on div "arrow_back [PERSON_NAME] Back to project Send invite account_box grid_on settin…" at bounding box center [240, 222] width 480 height 445
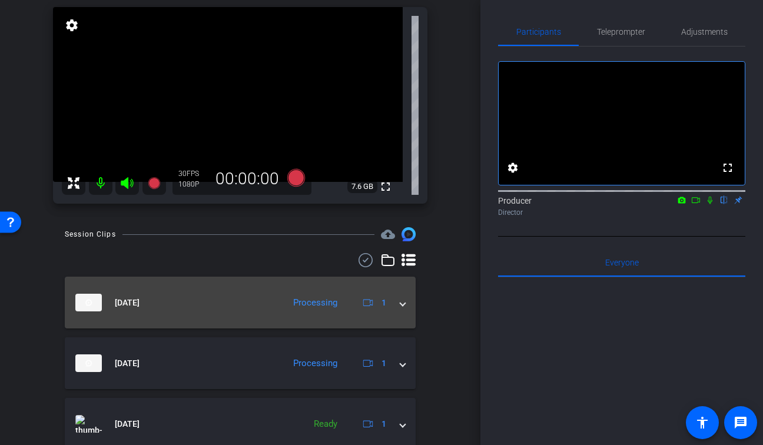
scroll to position [95, 0]
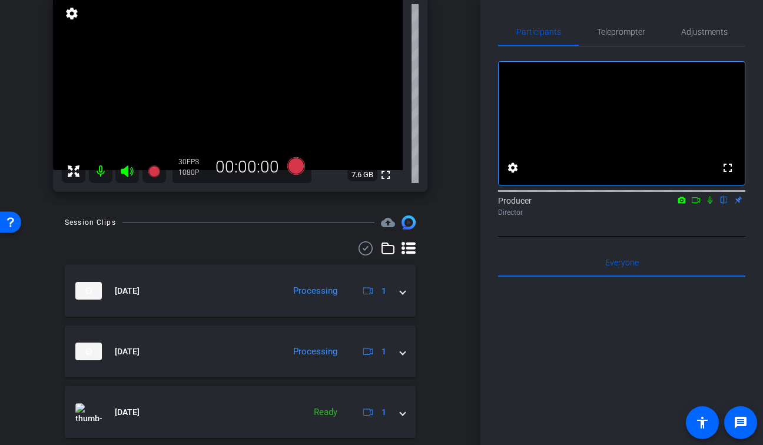
click at [464, 284] on div "arrow_back [PERSON_NAME] Back to project Send invite account_box grid_on settin…" at bounding box center [240, 127] width 480 height 445
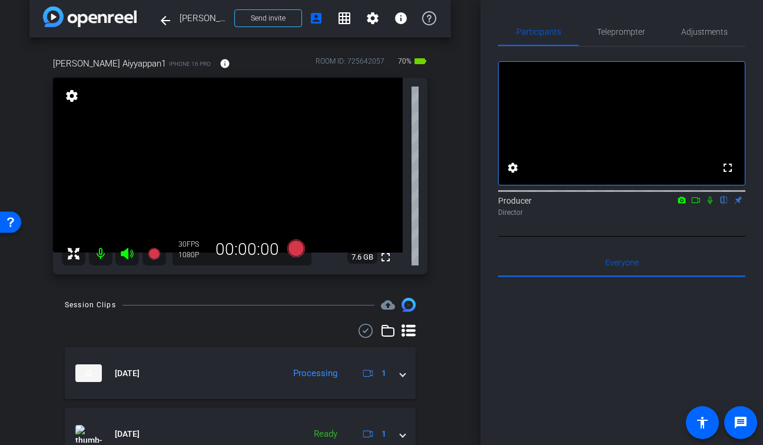
scroll to position [0, 0]
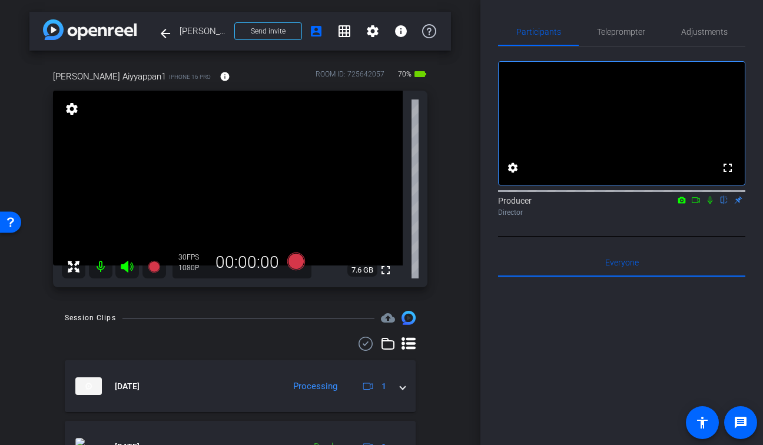
click at [710, 204] on icon at bounding box center [710, 201] width 5 height 8
click at [695, 204] on icon at bounding box center [695, 200] width 9 height 8
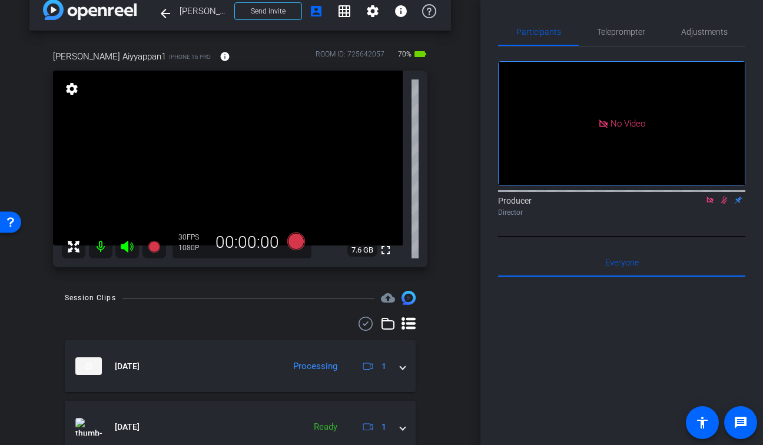
scroll to position [21, 0]
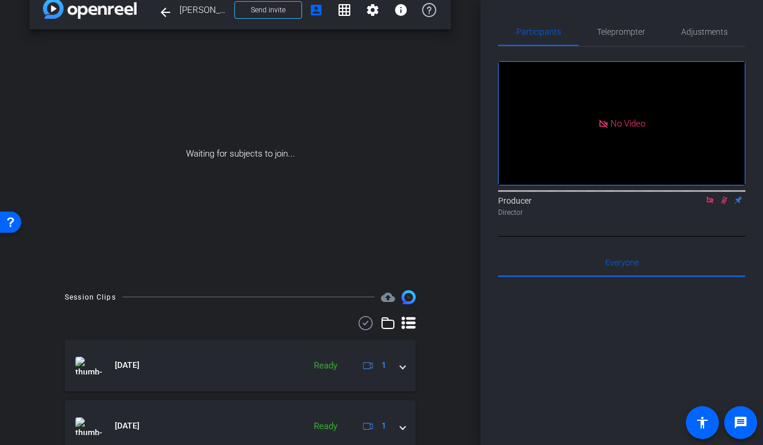
click at [366, 323] on use at bounding box center [366, 323] width 14 height 14
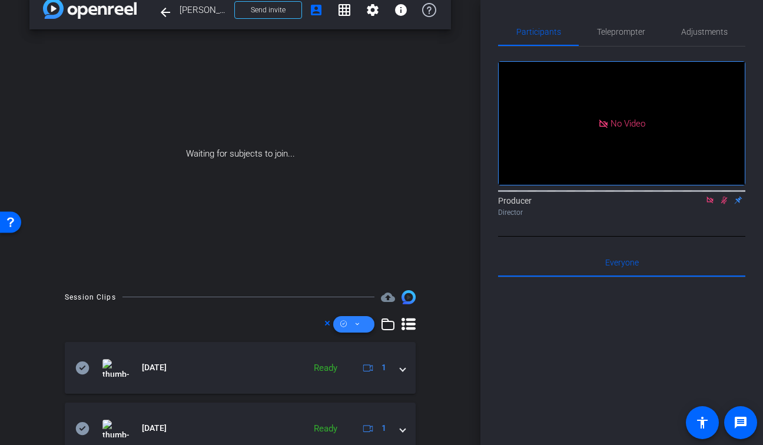
click at [353, 326] on span at bounding box center [353, 324] width 41 height 28
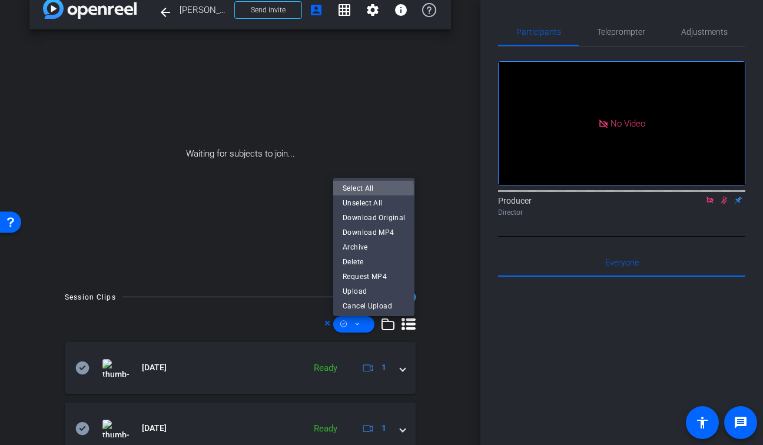
click at [370, 190] on span "Select All" at bounding box center [374, 188] width 62 height 14
click at [382, 234] on span "Download MP4" at bounding box center [374, 233] width 62 height 14
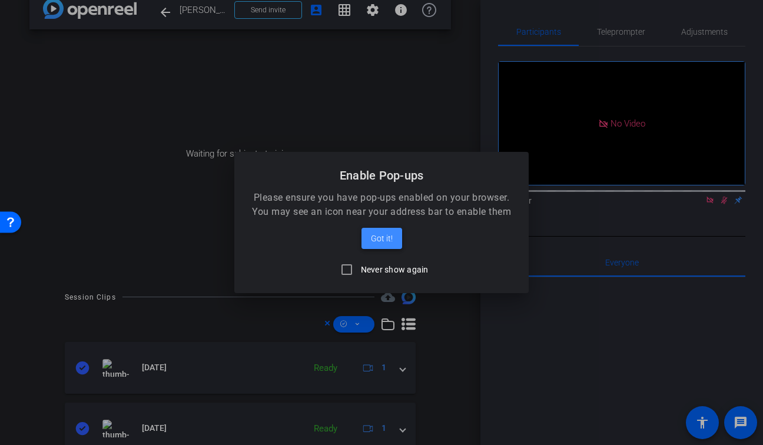
click at [383, 236] on span "Got it!" at bounding box center [382, 238] width 22 height 14
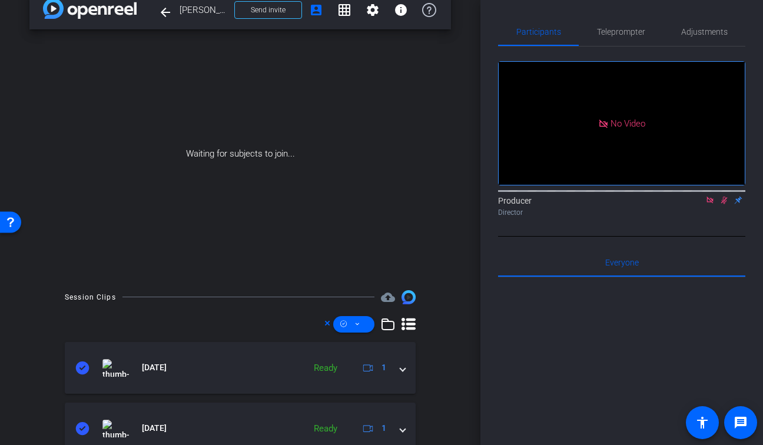
scroll to position [0, 0]
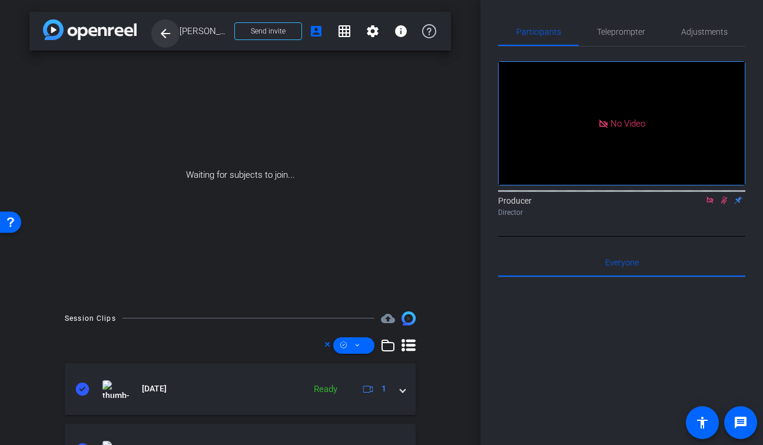
click at [165, 36] on mat-icon "arrow_back" at bounding box center [165, 33] width 14 height 14
